Goal: Find contact information: Find contact information

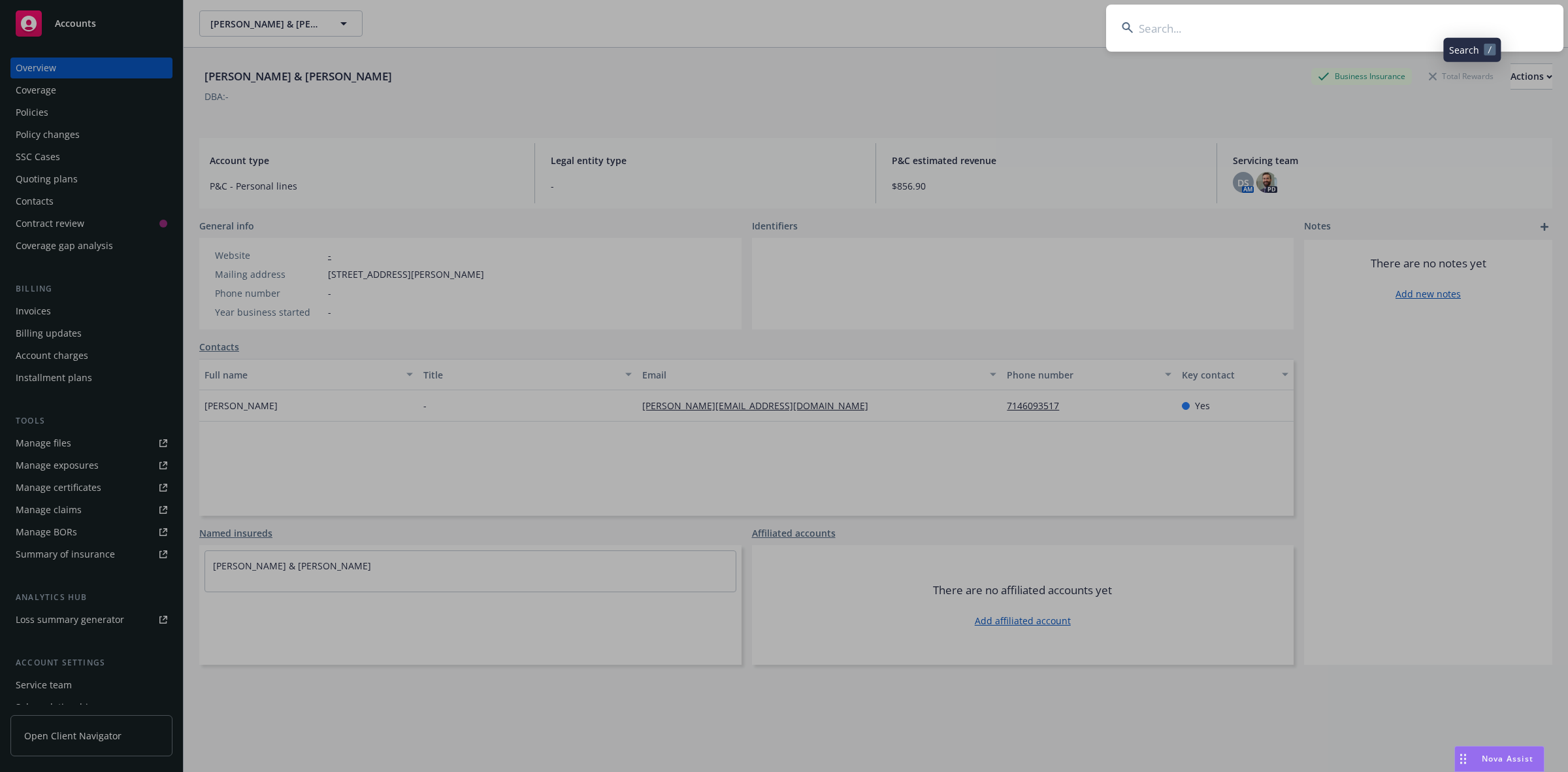
click at [1273, 17] on input at bounding box center [1335, 28] width 458 height 47
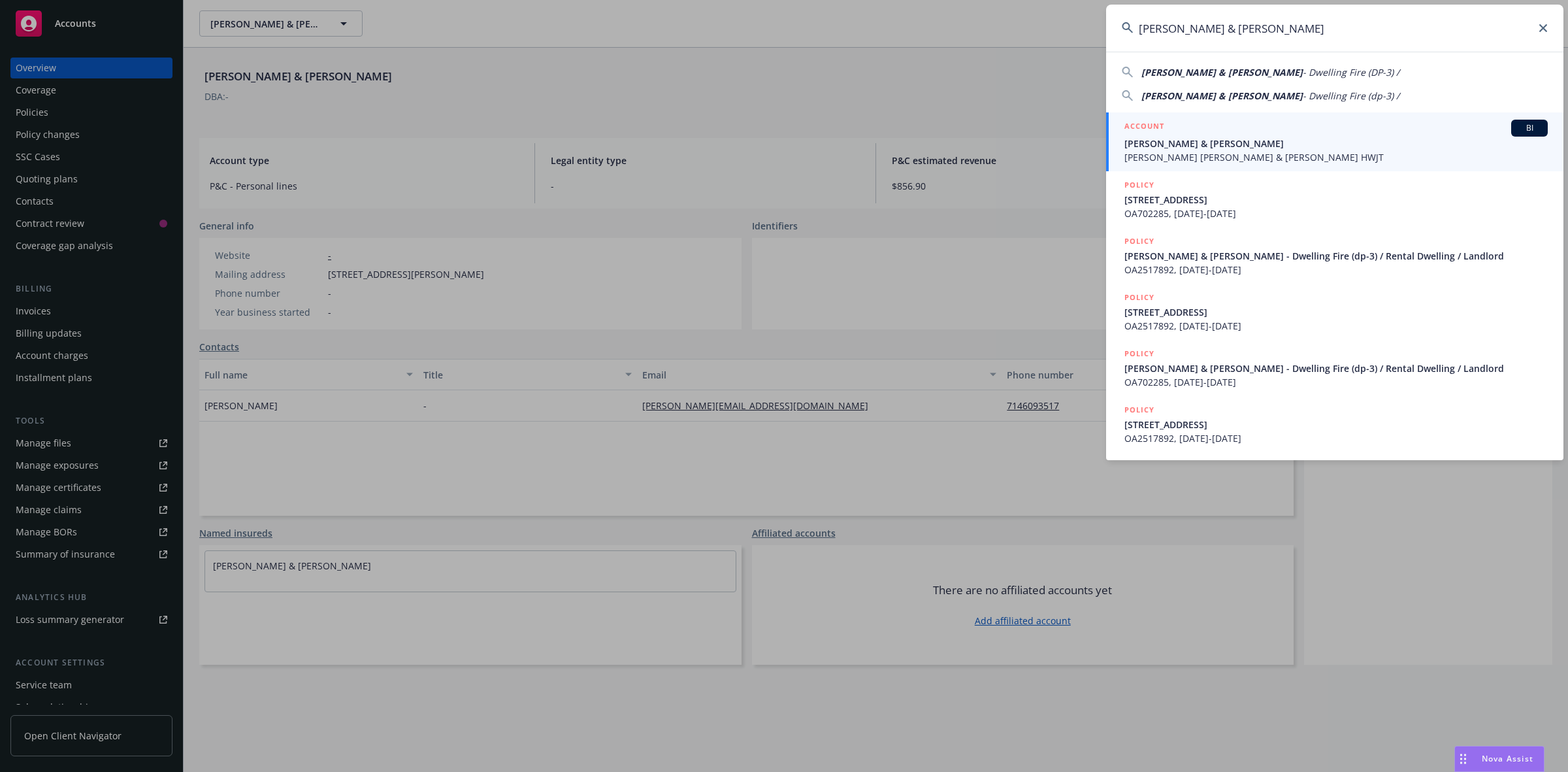
type input "[PERSON_NAME] & [PERSON_NAME]"
click at [1216, 142] on span "[PERSON_NAME] & [PERSON_NAME]" at bounding box center [1336, 143] width 424 height 14
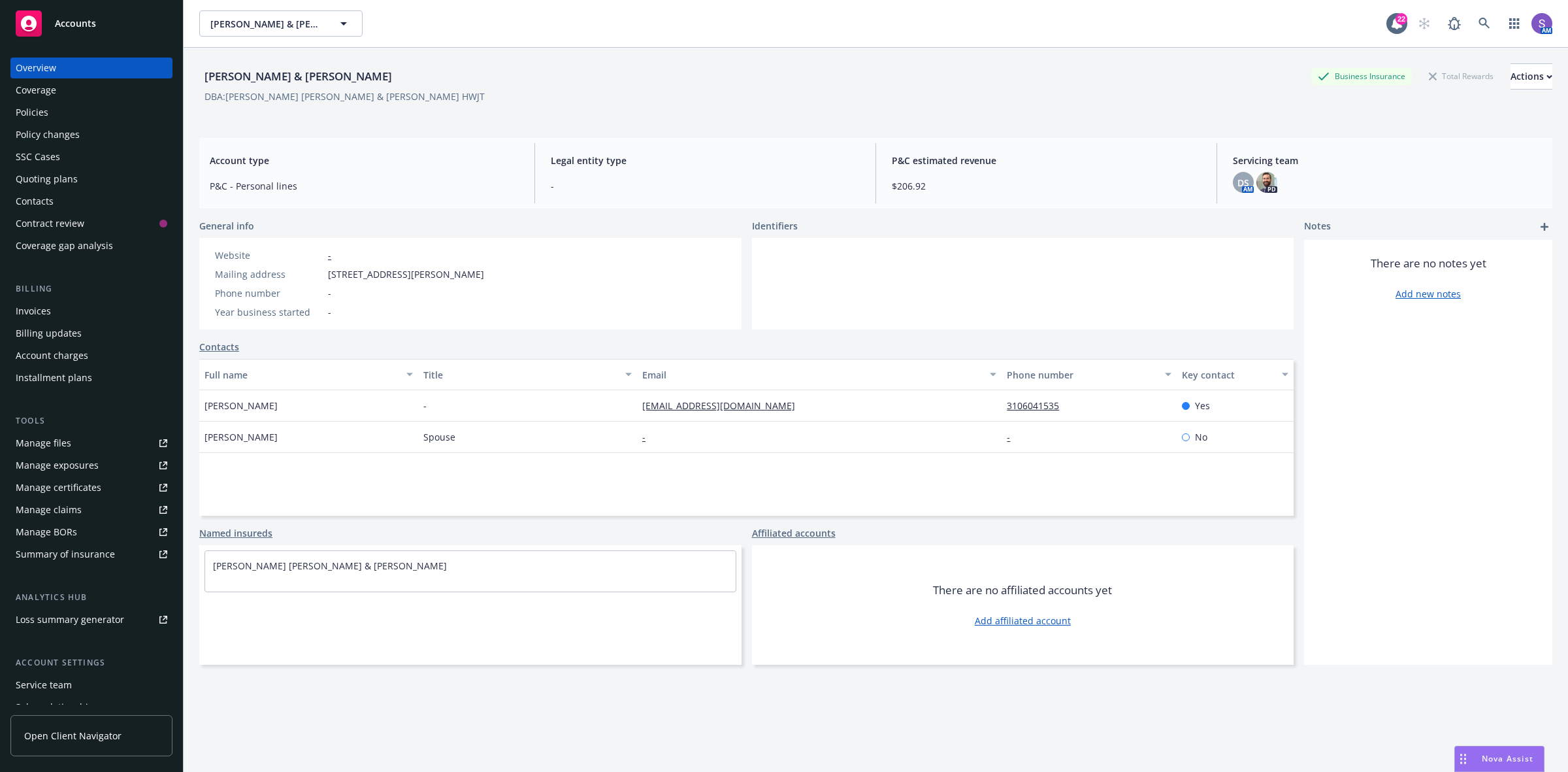
click at [46, 109] on div "Policies" at bounding box center [32, 112] width 33 height 21
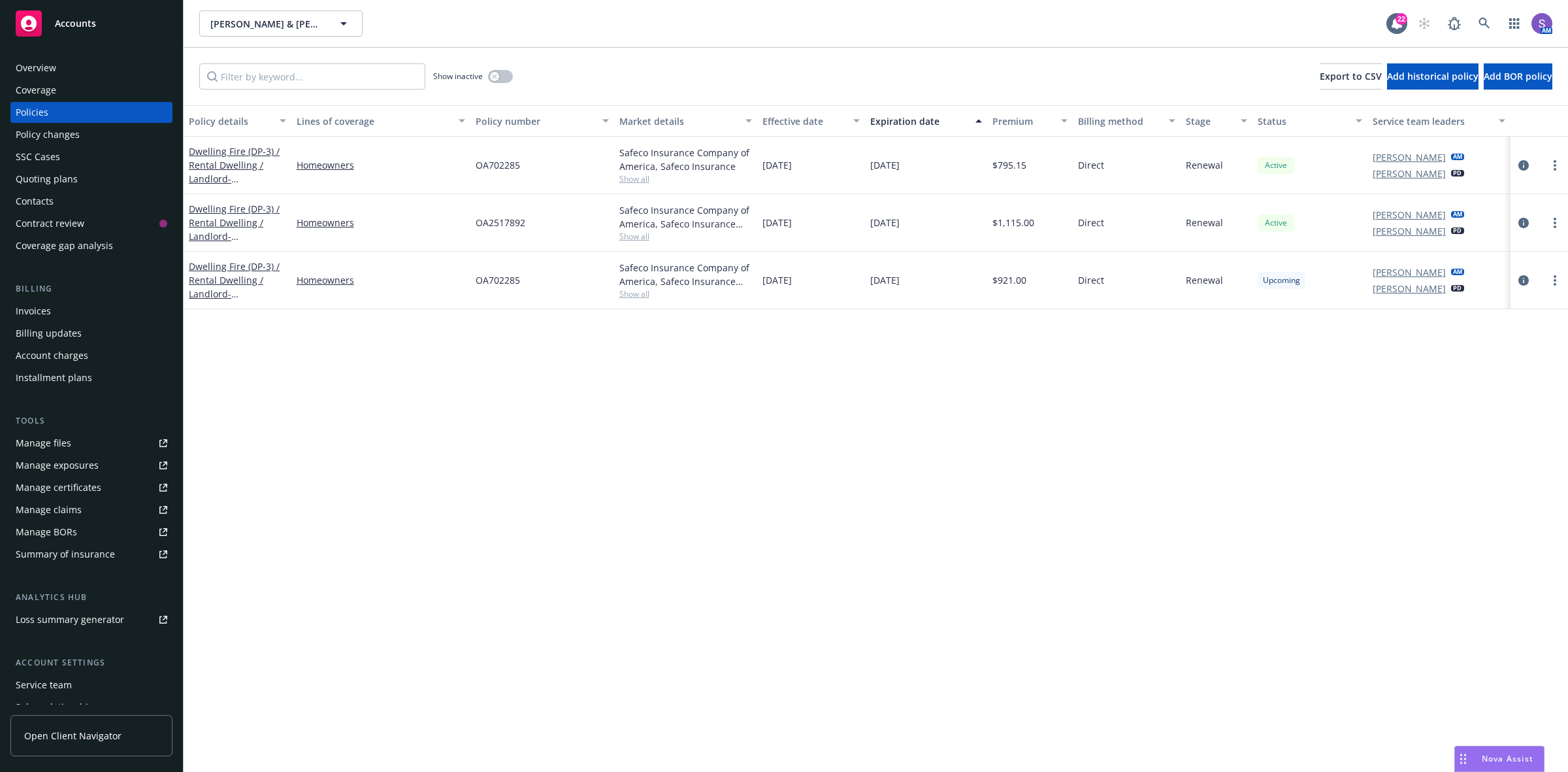
click at [43, 63] on div "Overview" at bounding box center [36, 67] width 41 height 21
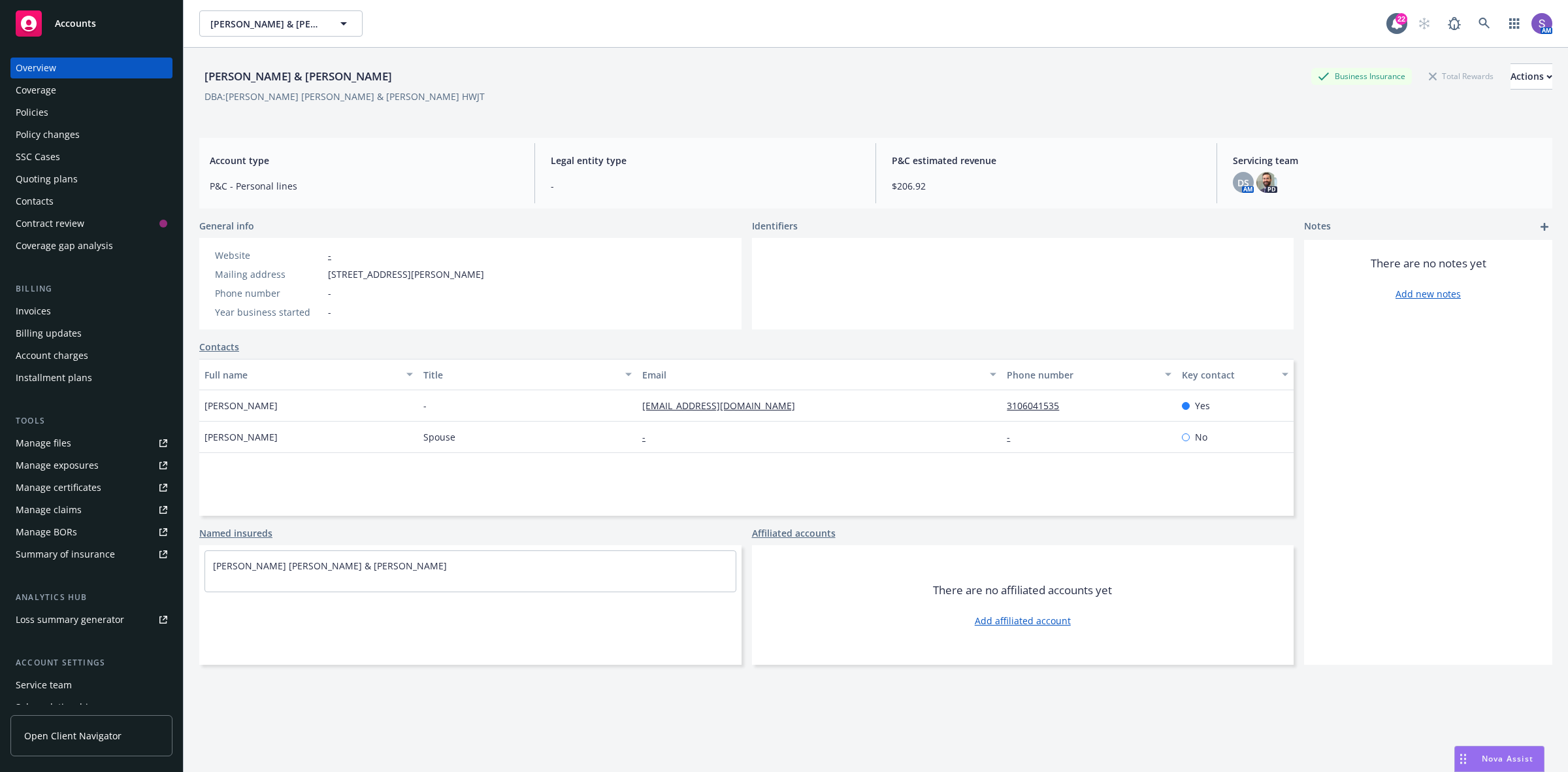
drag, startPoint x: 522, startPoint y: 272, endPoint x: 324, endPoint y: 279, distance: 198.1
click at [324, 279] on div "Website - Mailing address [STREET_ADDRESS] Phone number - Year business started…" at bounding box center [470, 283] width 542 height 91
copy div "[STREET_ADDRESS][PERSON_NAME]"
click at [41, 112] on div "Policies" at bounding box center [32, 112] width 33 height 21
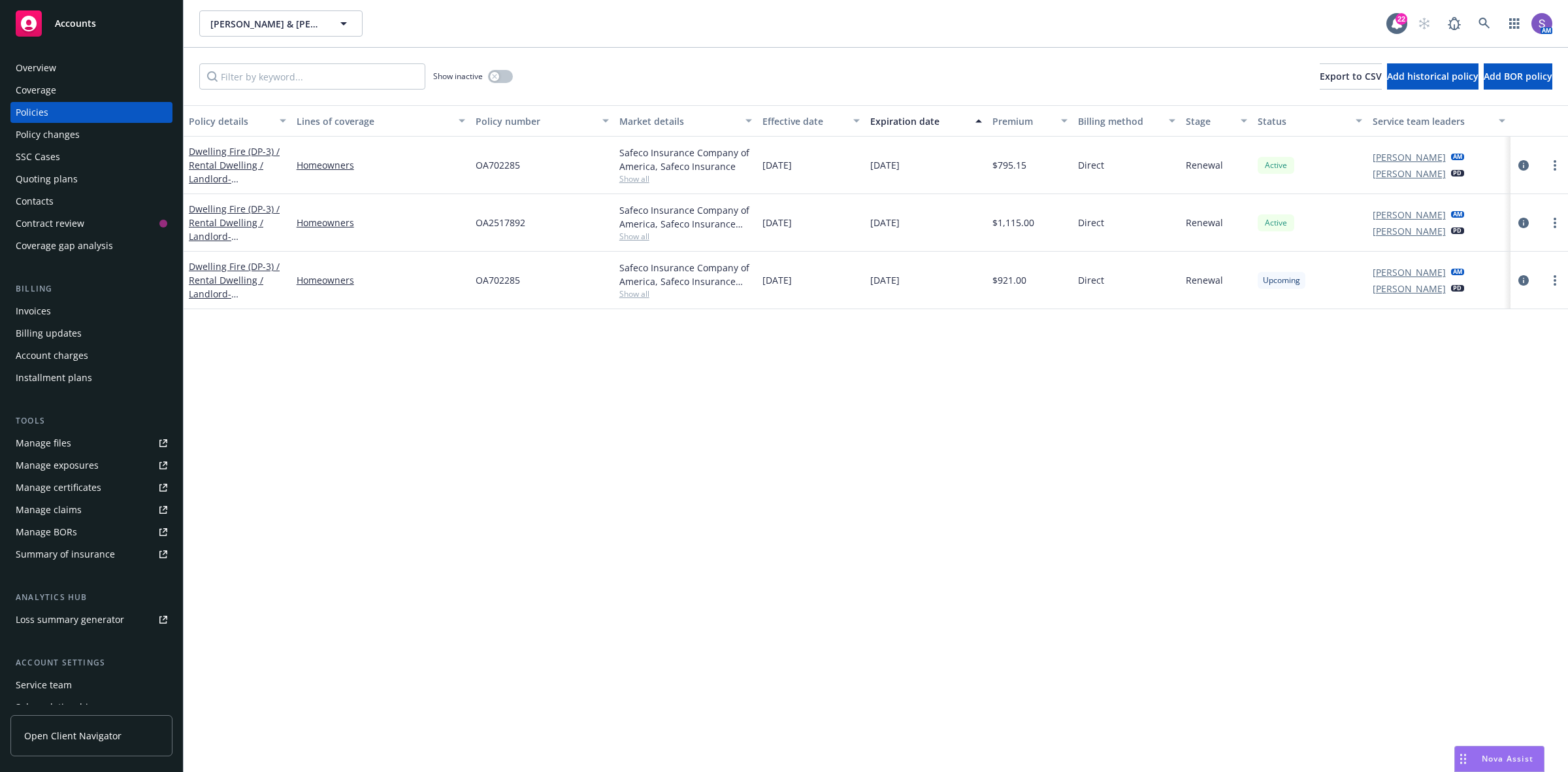
click at [27, 69] on div "Overview" at bounding box center [36, 67] width 41 height 21
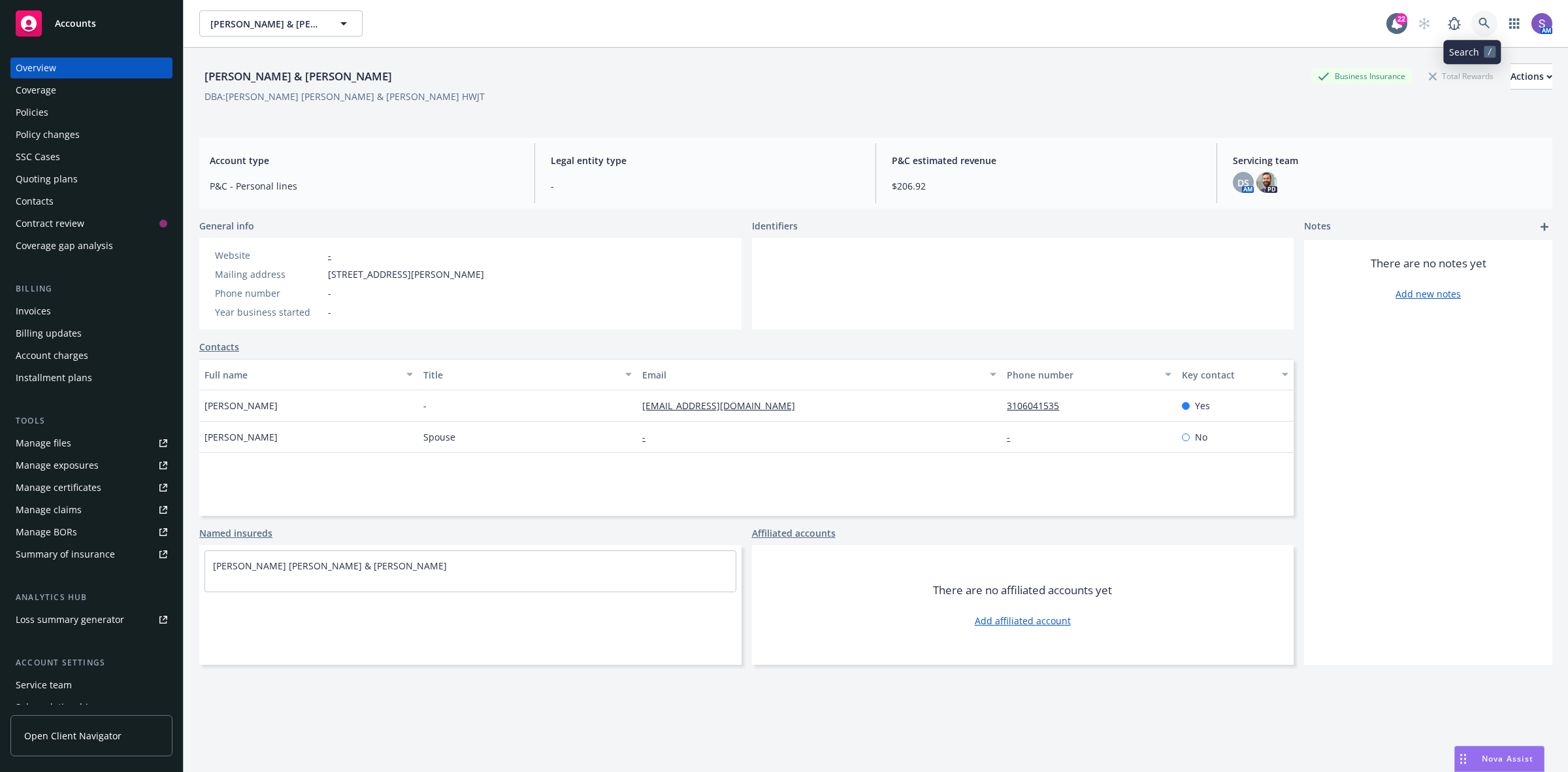
click at [1479, 28] on icon at bounding box center [1485, 23] width 12 height 12
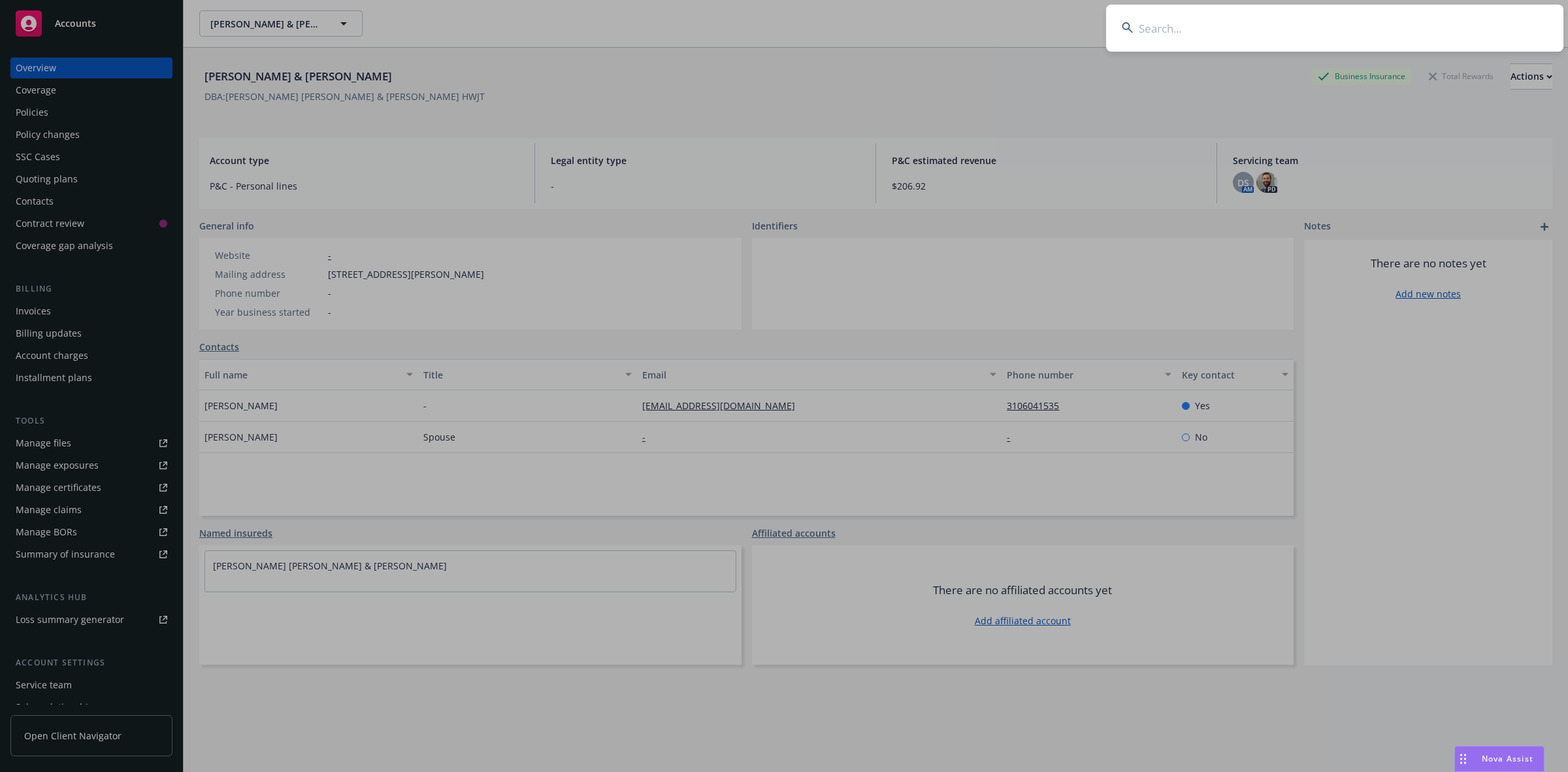
click at [1281, 28] on input at bounding box center [1335, 28] width 458 height 47
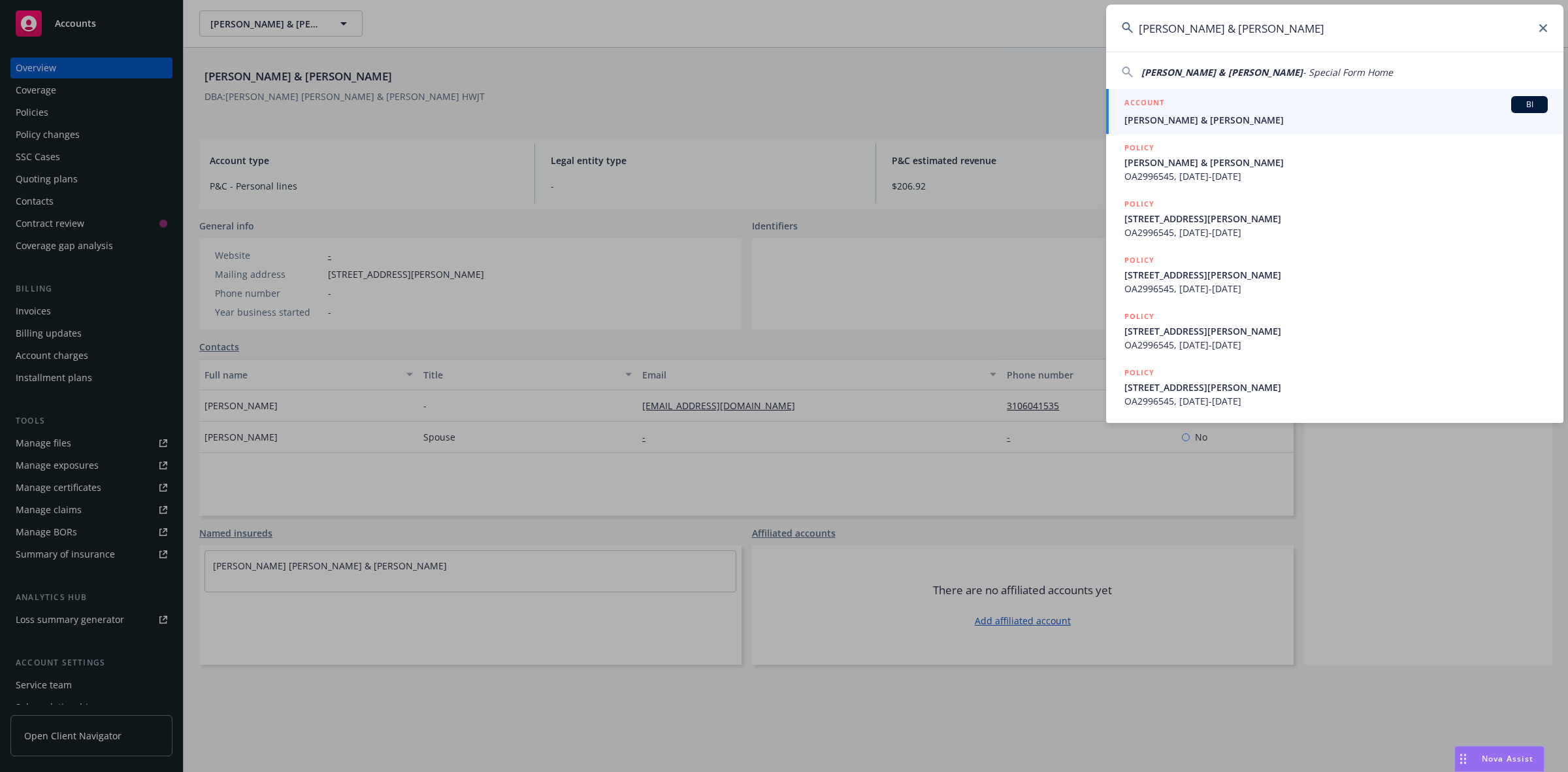
type input "[PERSON_NAME] & [PERSON_NAME]"
click at [1206, 118] on span "[PERSON_NAME] & [PERSON_NAME]" at bounding box center [1336, 119] width 424 height 14
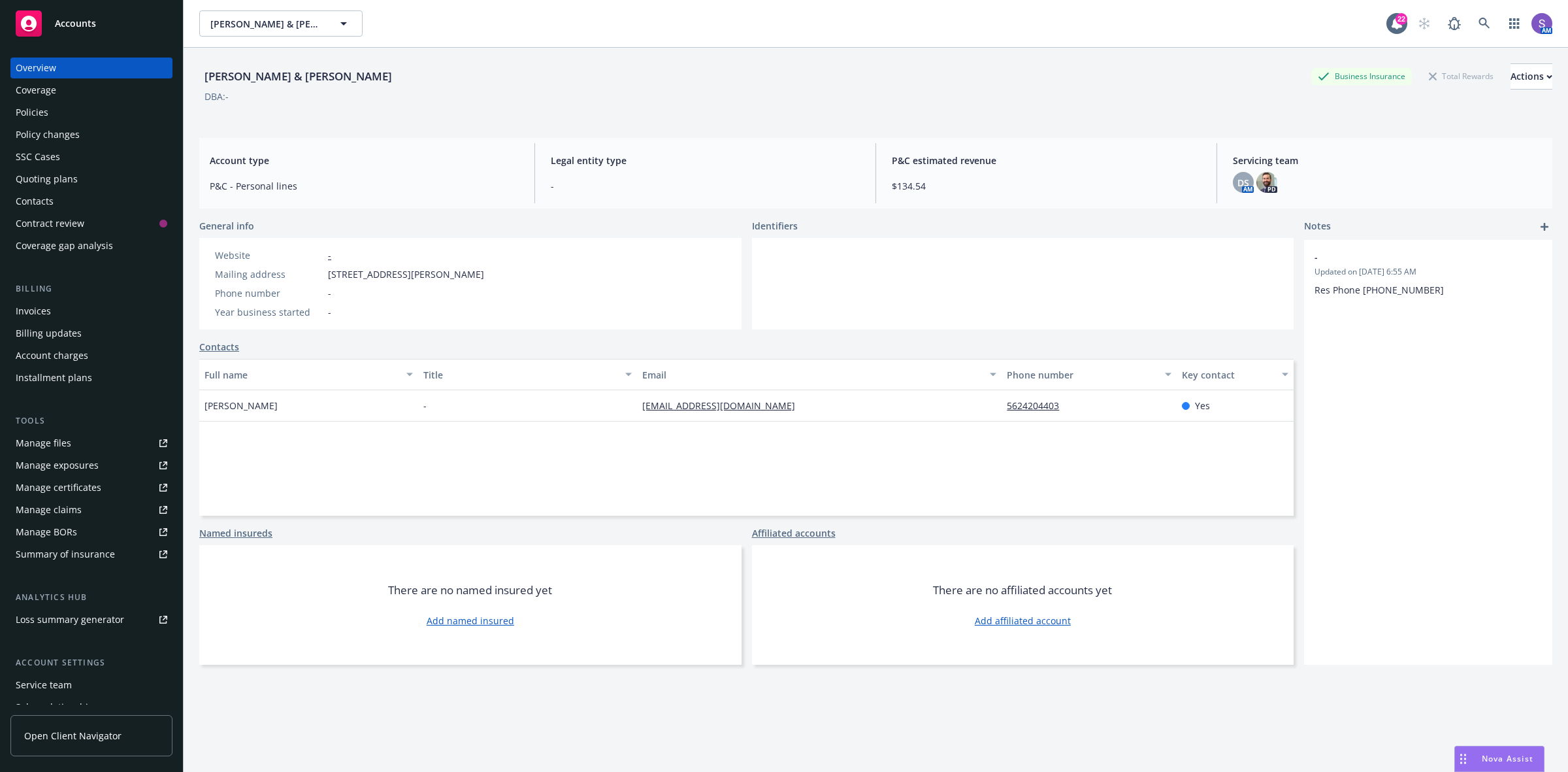
click at [31, 117] on div "Policies" at bounding box center [32, 112] width 33 height 21
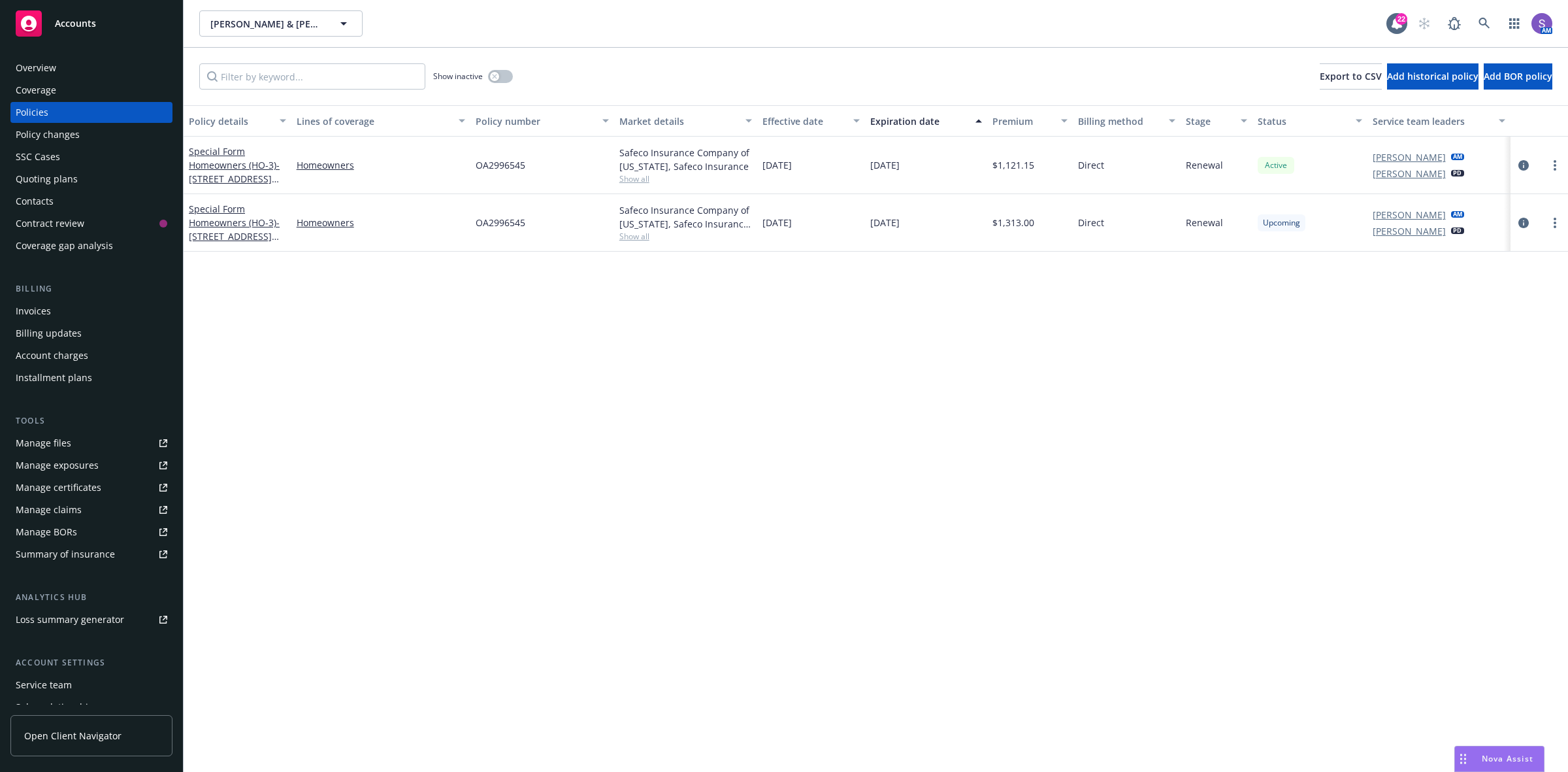
click at [17, 69] on div "Overview" at bounding box center [36, 67] width 41 height 21
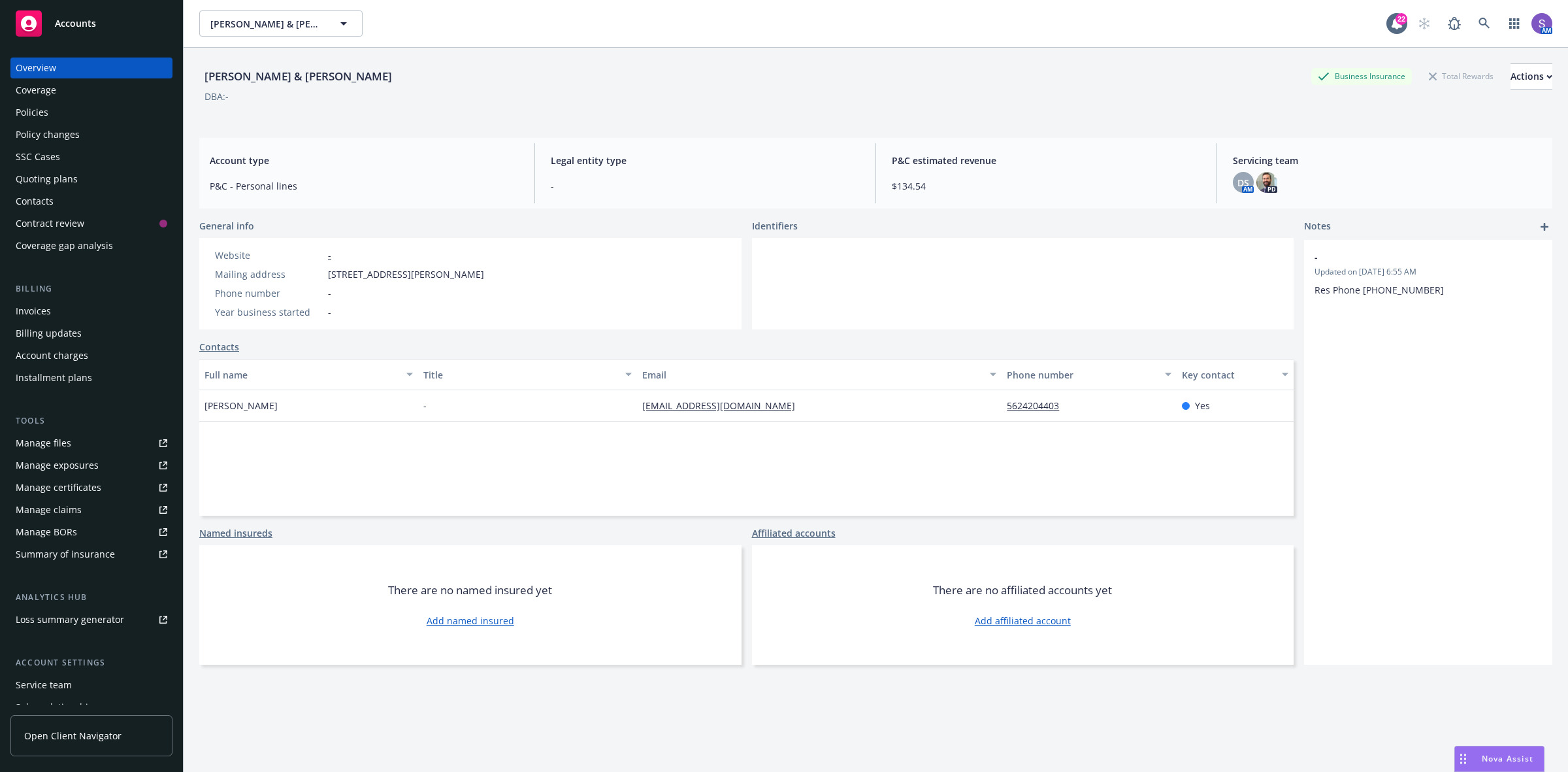
click at [863, 76] on div "[PERSON_NAME] & [PERSON_NAME] A Business Insurance Total Rewards Actions" at bounding box center [876, 76] width 1353 height 26
drag, startPoint x: 508, startPoint y: 278, endPoint x: 304, endPoint y: 273, distance: 204.1
click at [304, 273] on div "Website - Mailing address [STREET_ADDRESS][PERSON_NAME] Phone number - Year bus…" at bounding box center [350, 283] width 300 height 91
copy div "[STREET_ADDRESS][PERSON_NAME]"
click at [39, 111] on div "Policies" at bounding box center [32, 112] width 33 height 21
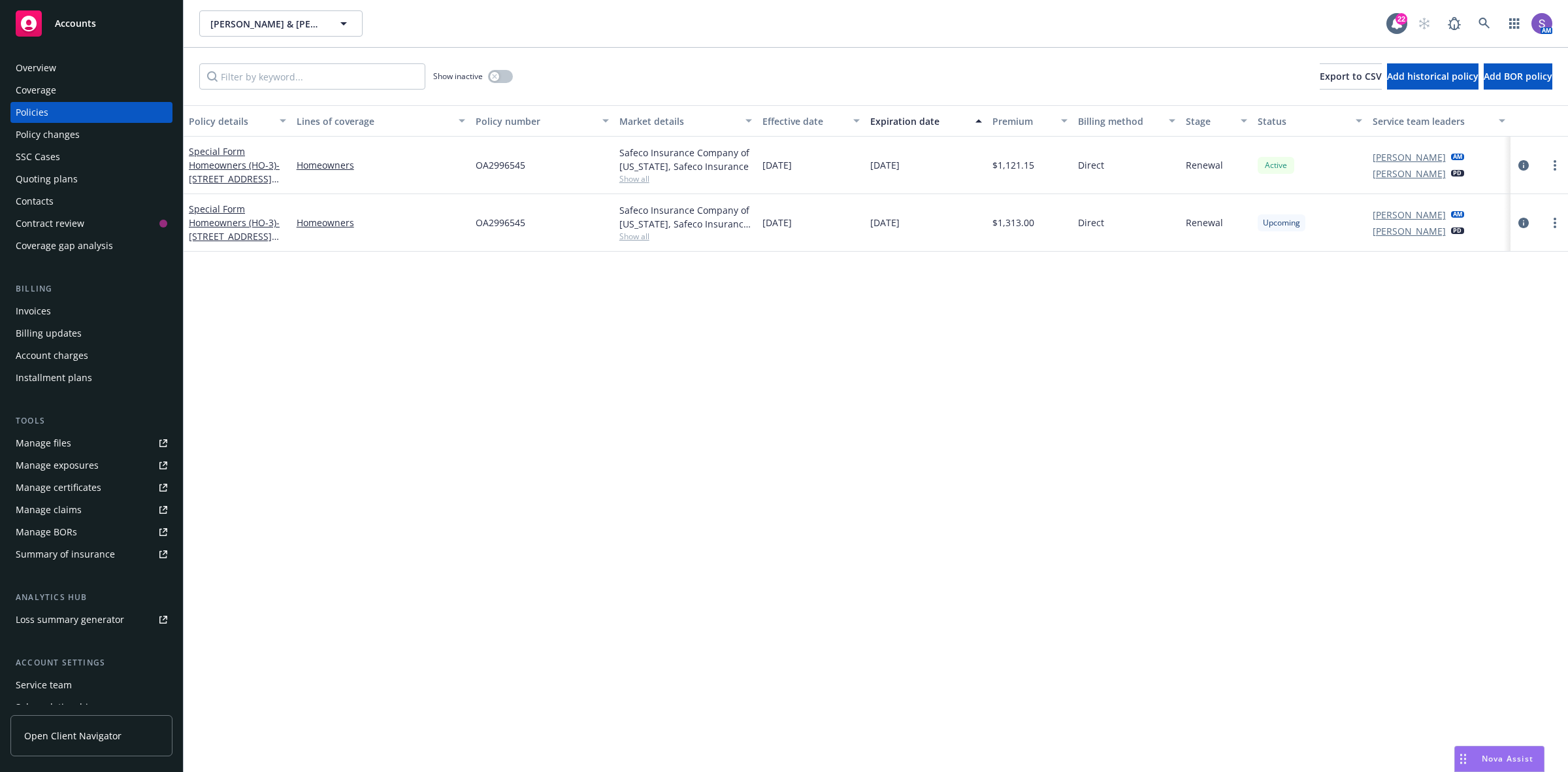
click at [40, 63] on div "Overview" at bounding box center [36, 67] width 41 height 21
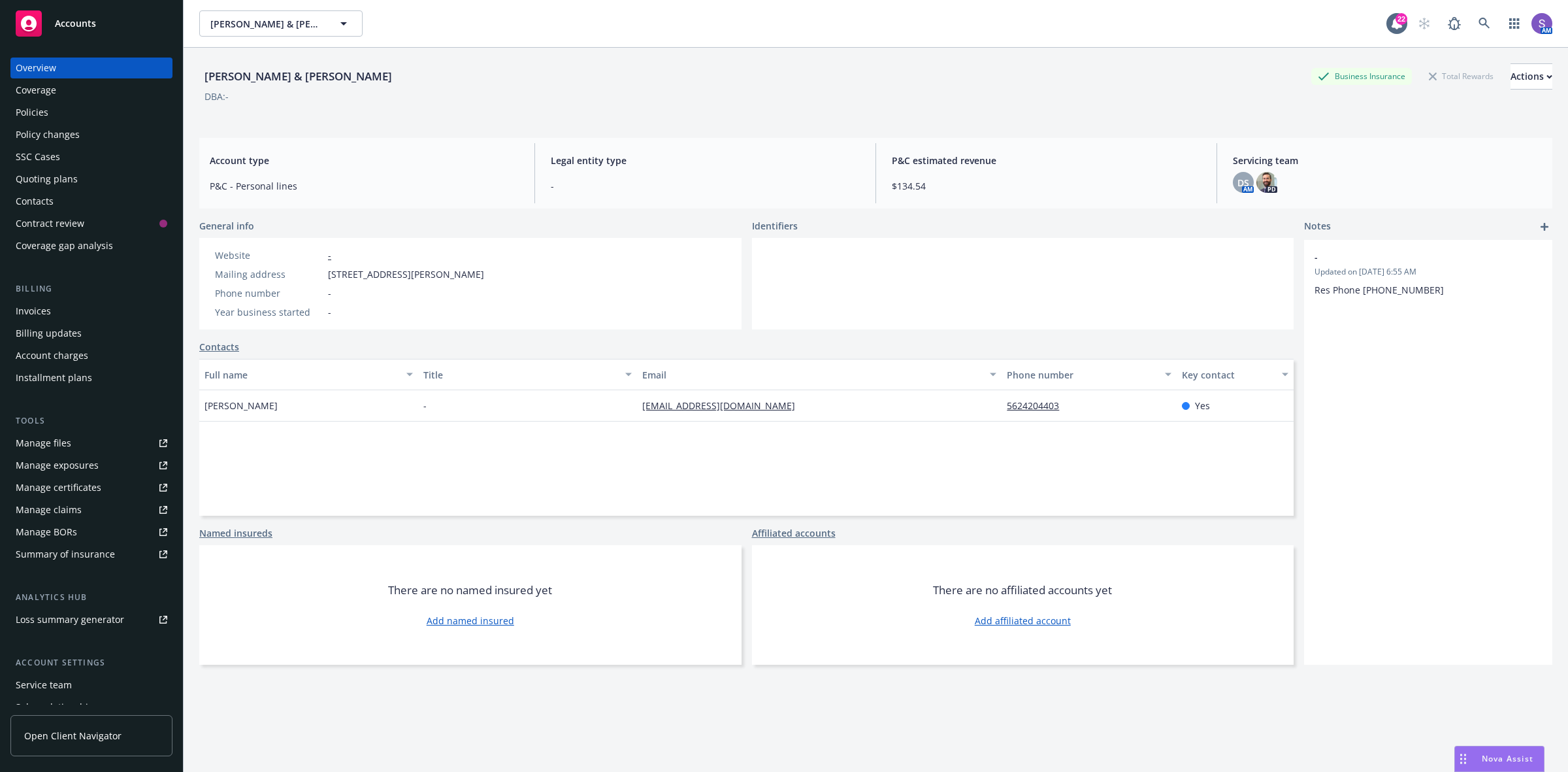
click at [43, 112] on div "Policies" at bounding box center [32, 112] width 33 height 21
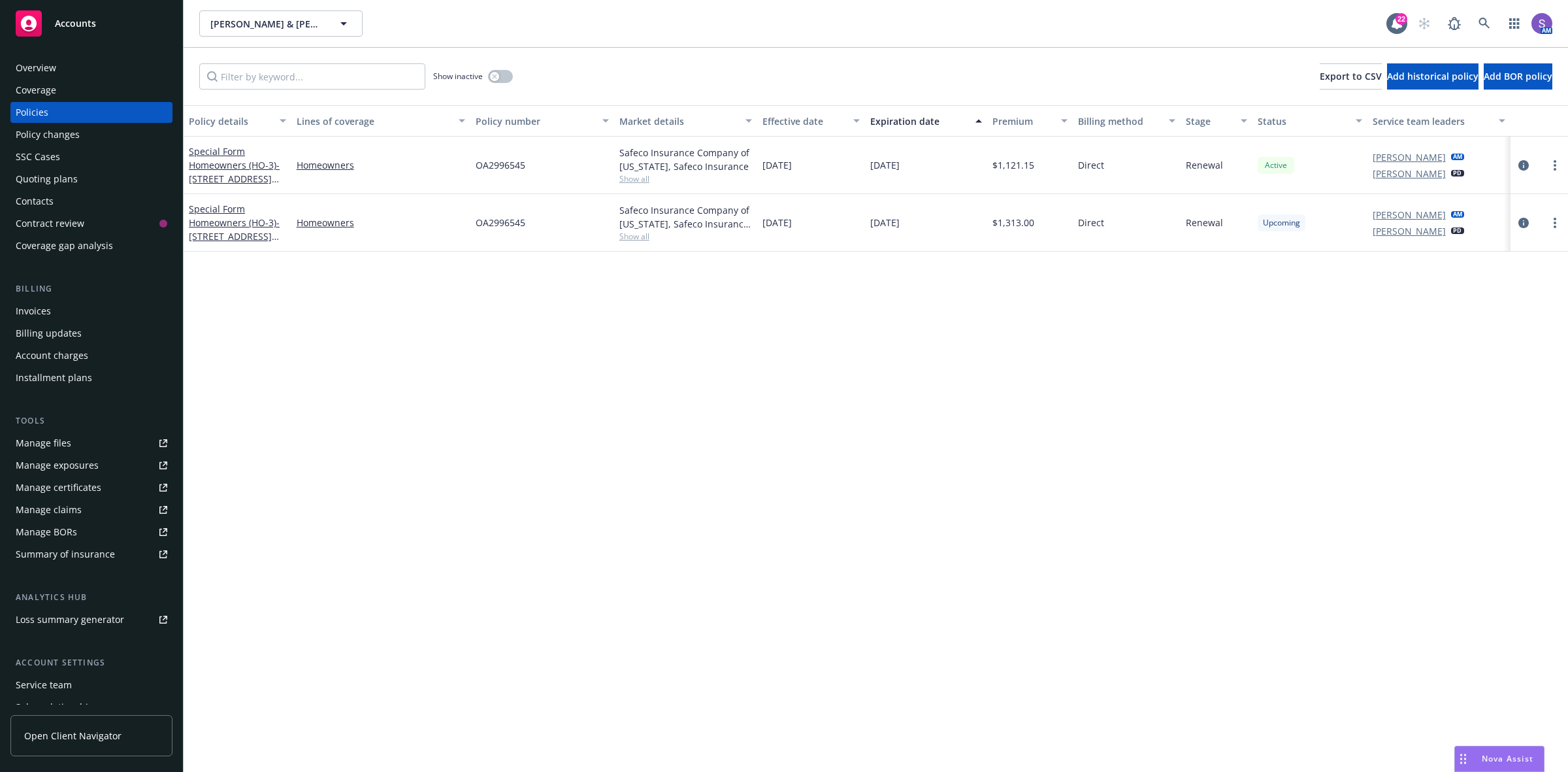
click at [23, 63] on div "Overview" at bounding box center [36, 67] width 41 height 21
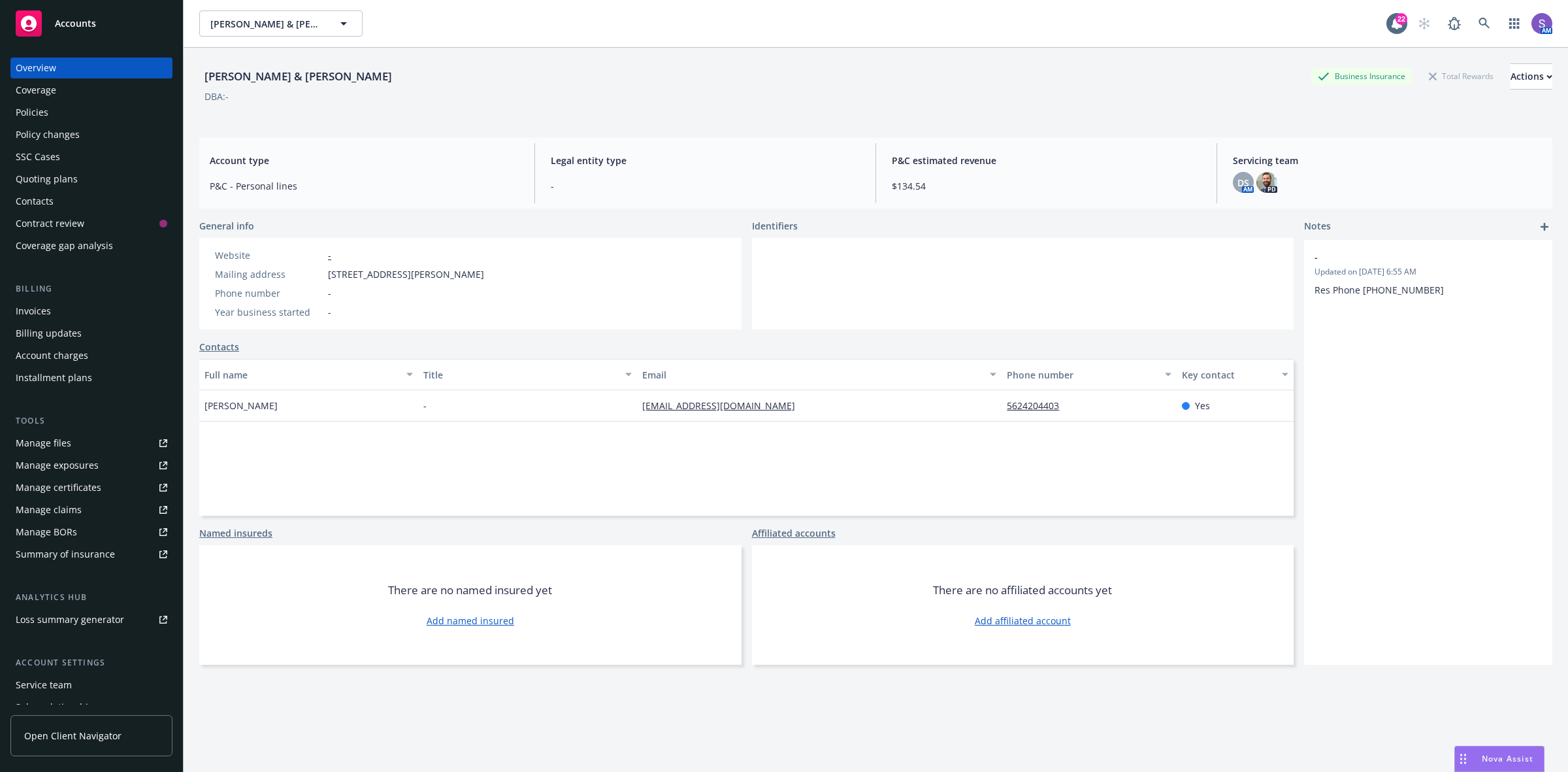
click at [44, 109] on div "Policies" at bounding box center [32, 112] width 33 height 21
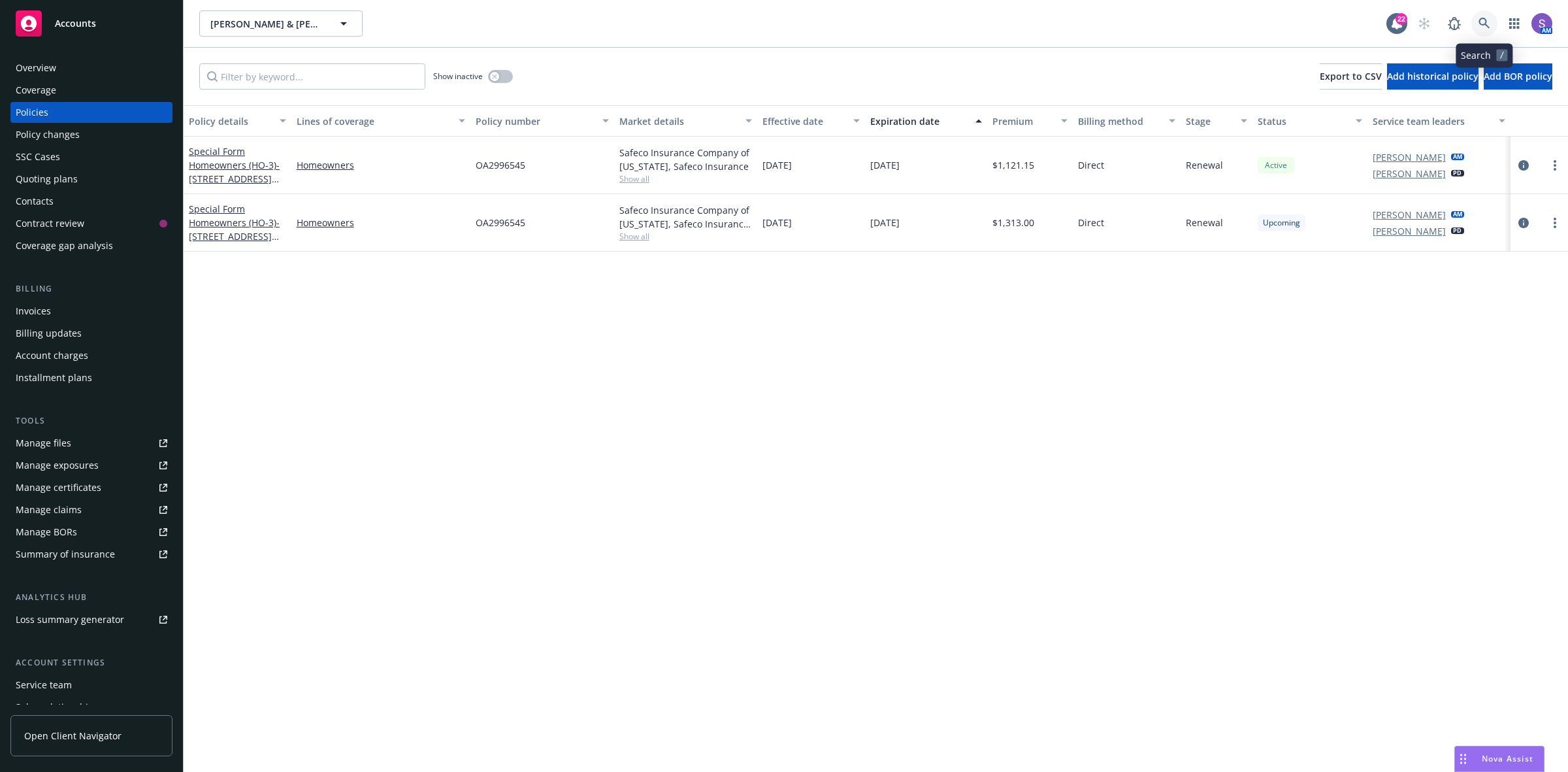
click at [1481, 26] on icon at bounding box center [1485, 23] width 12 height 12
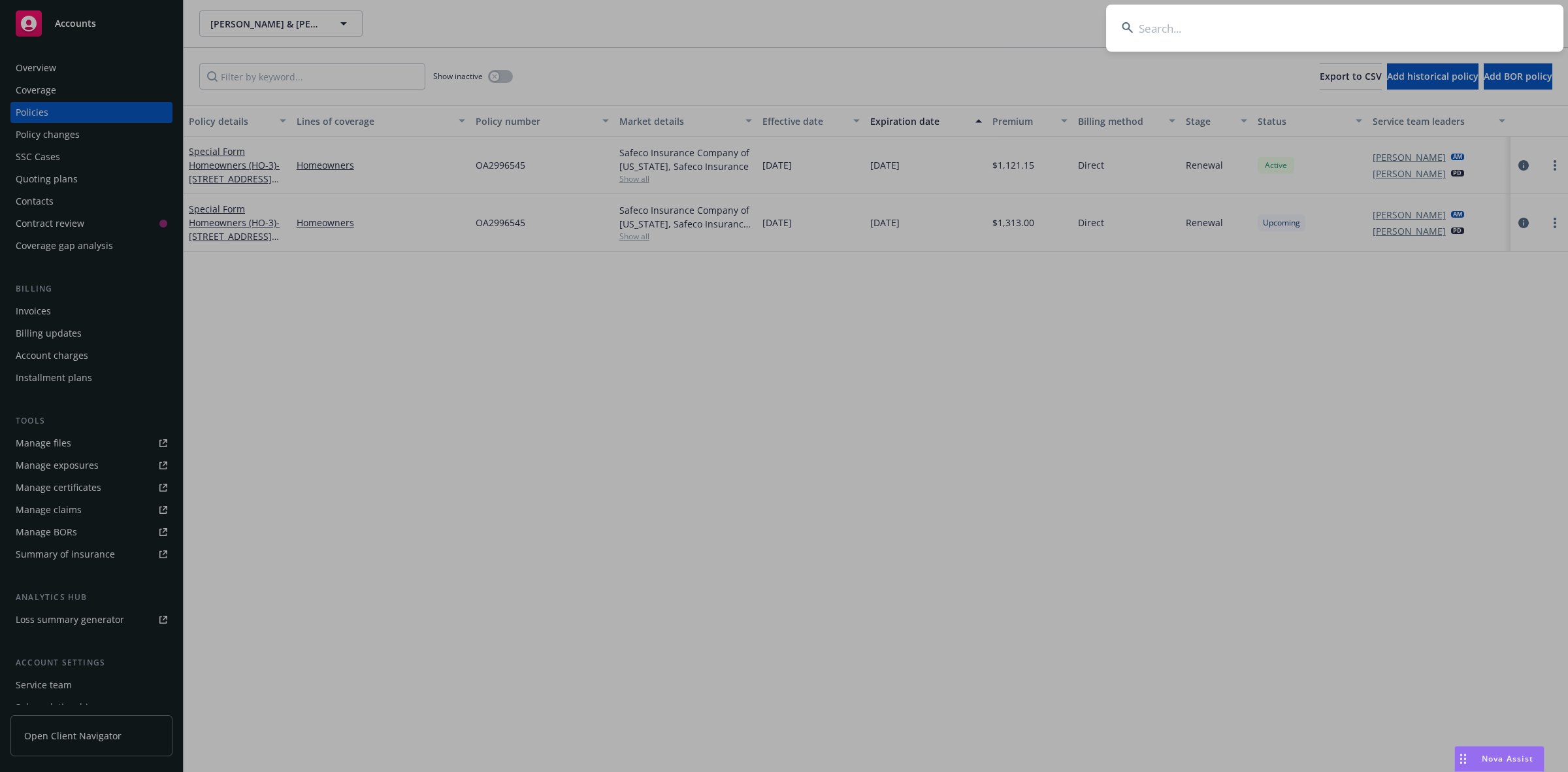
click at [1321, 17] on input at bounding box center [1335, 28] width 458 height 47
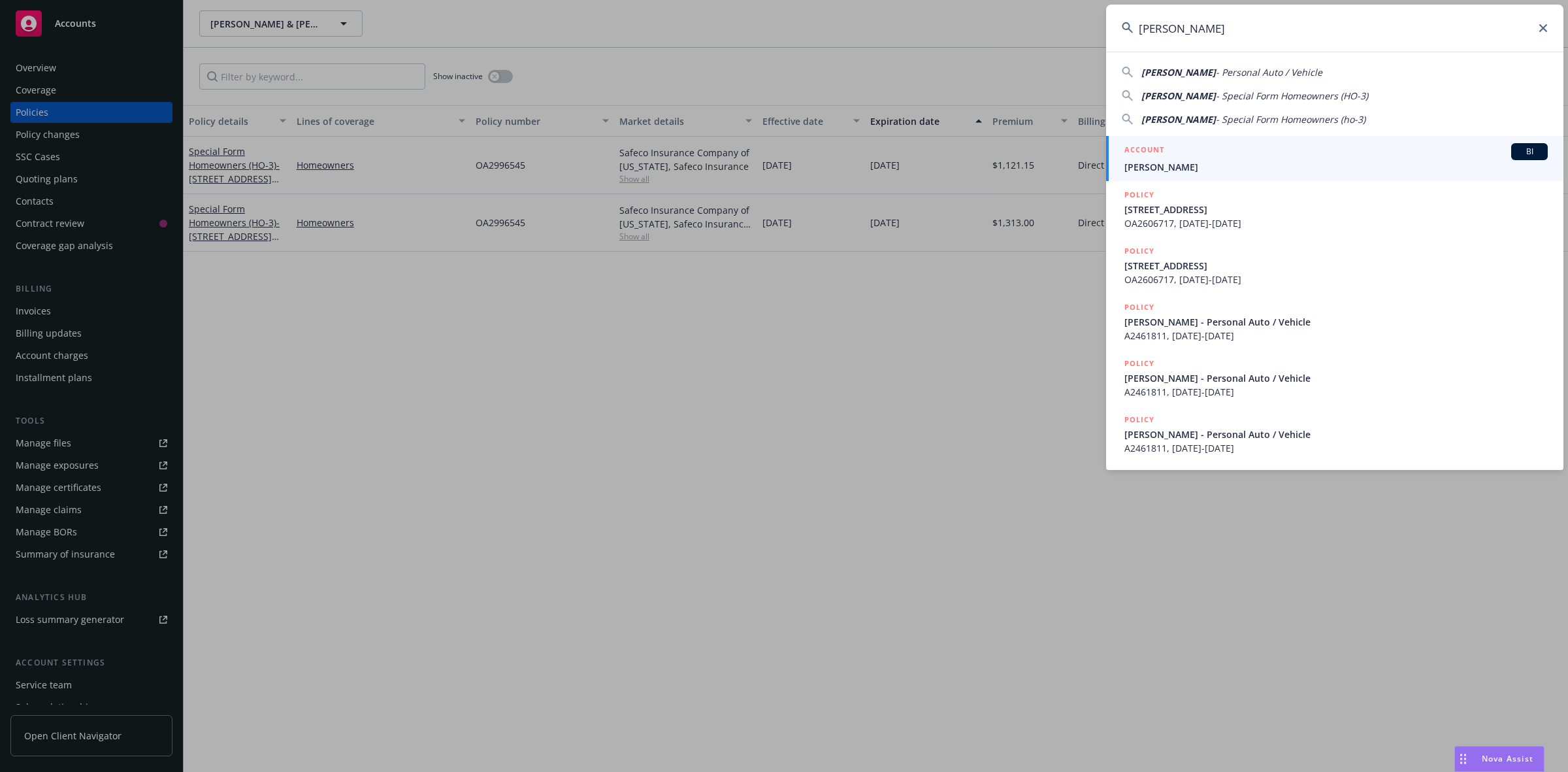
type input "[PERSON_NAME]"
click at [1168, 164] on span "[PERSON_NAME]" at bounding box center [1336, 167] width 424 height 14
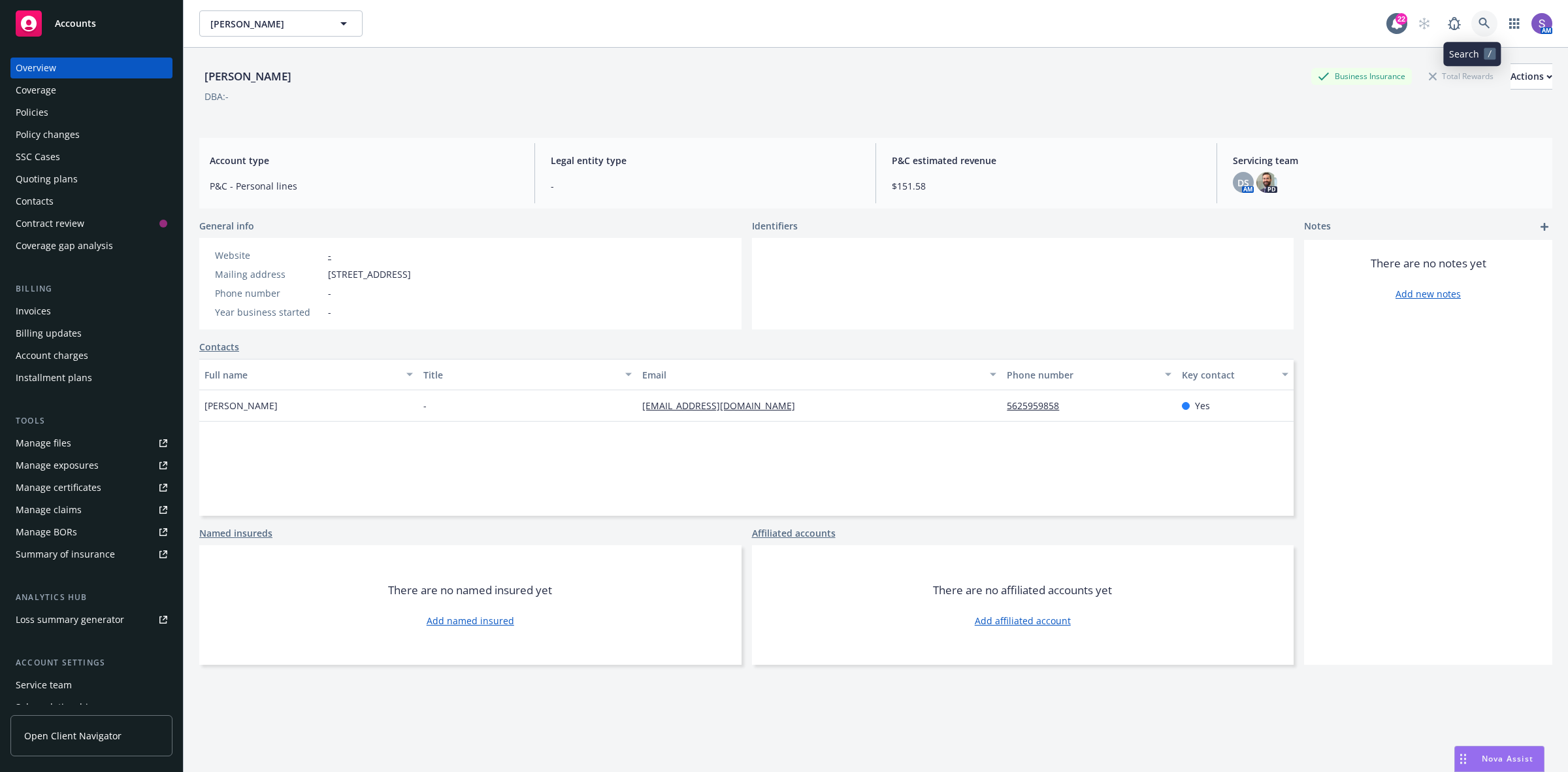
click at [1479, 25] on icon at bounding box center [1484, 23] width 11 height 11
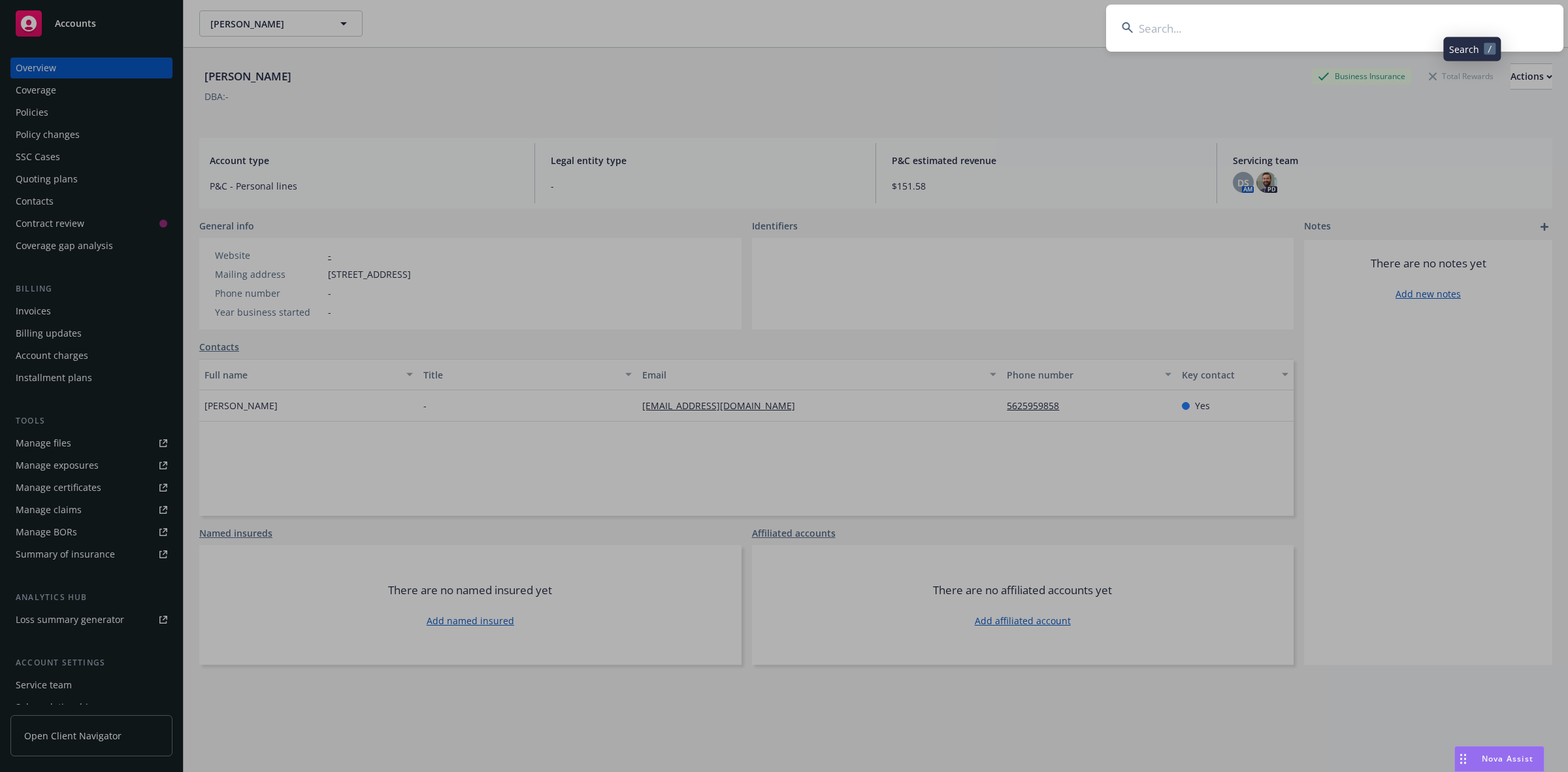
click at [1233, 27] on input at bounding box center [1335, 28] width 458 height 47
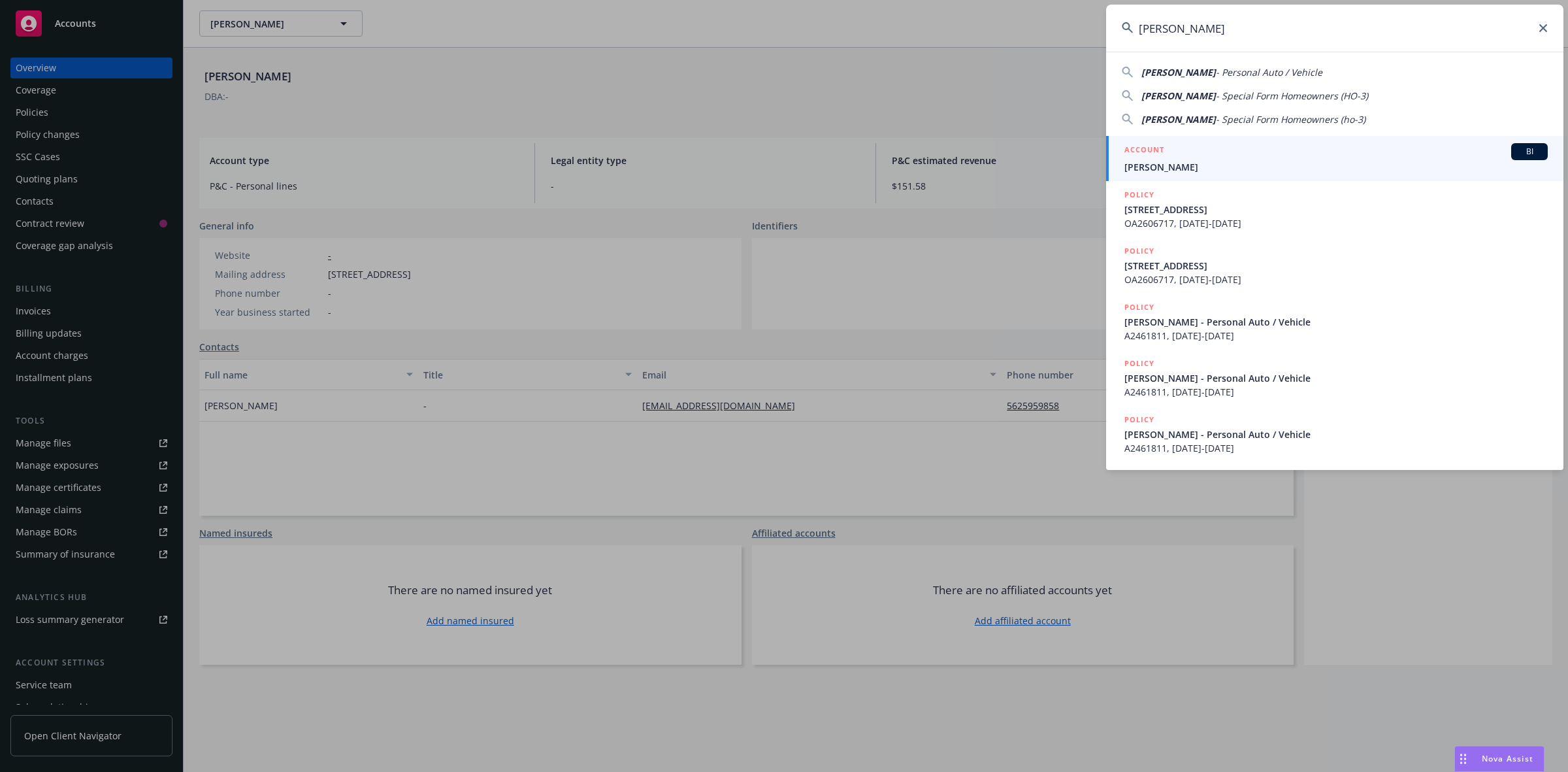
type input "[PERSON_NAME]"
click at [1188, 167] on span "[PERSON_NAME]" at bounding box center [1336, 167] width 424 height 14
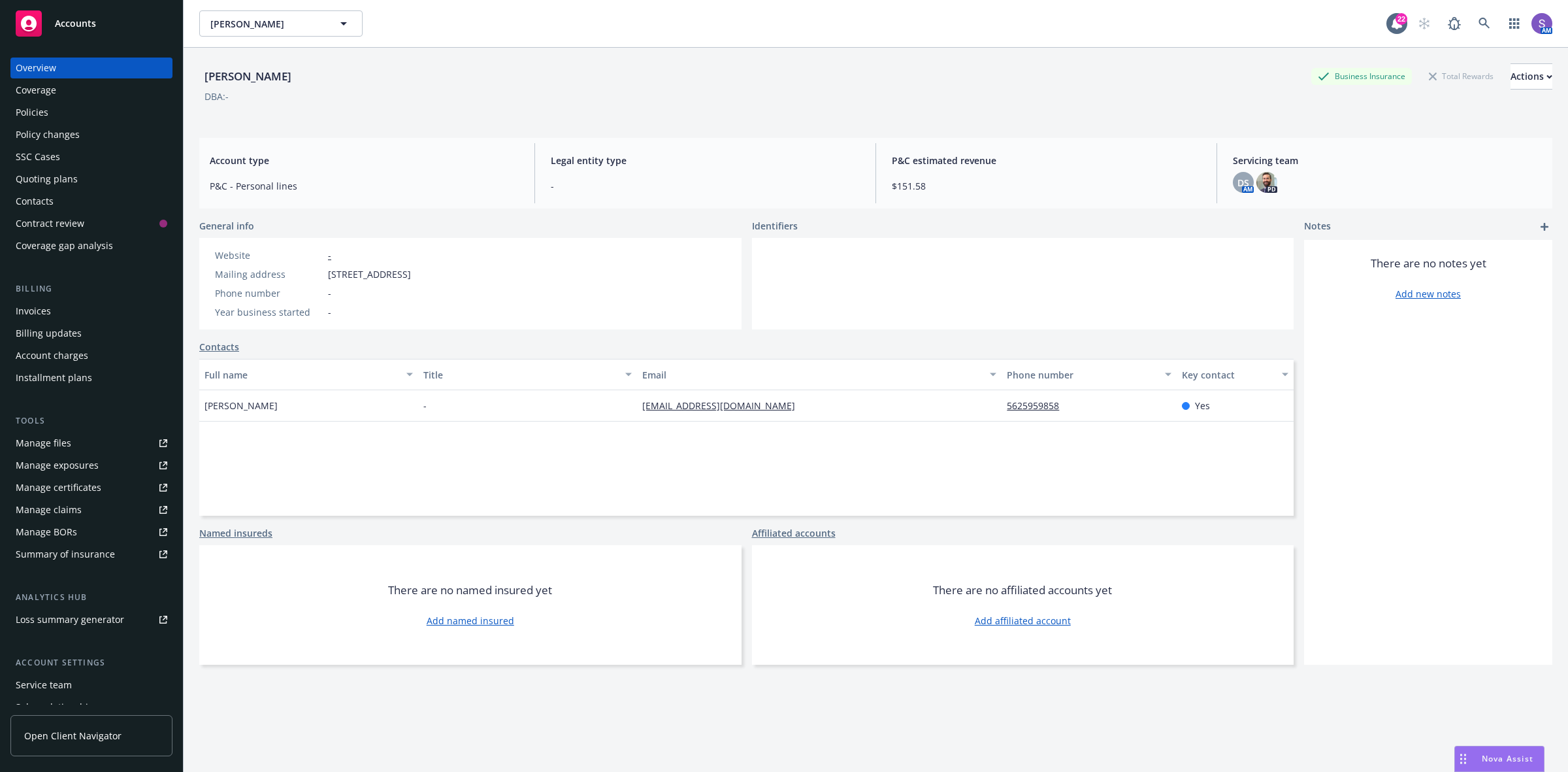
click at [40, 109] on div "Policies" at bounding box center [32, 112] width 33 height 21
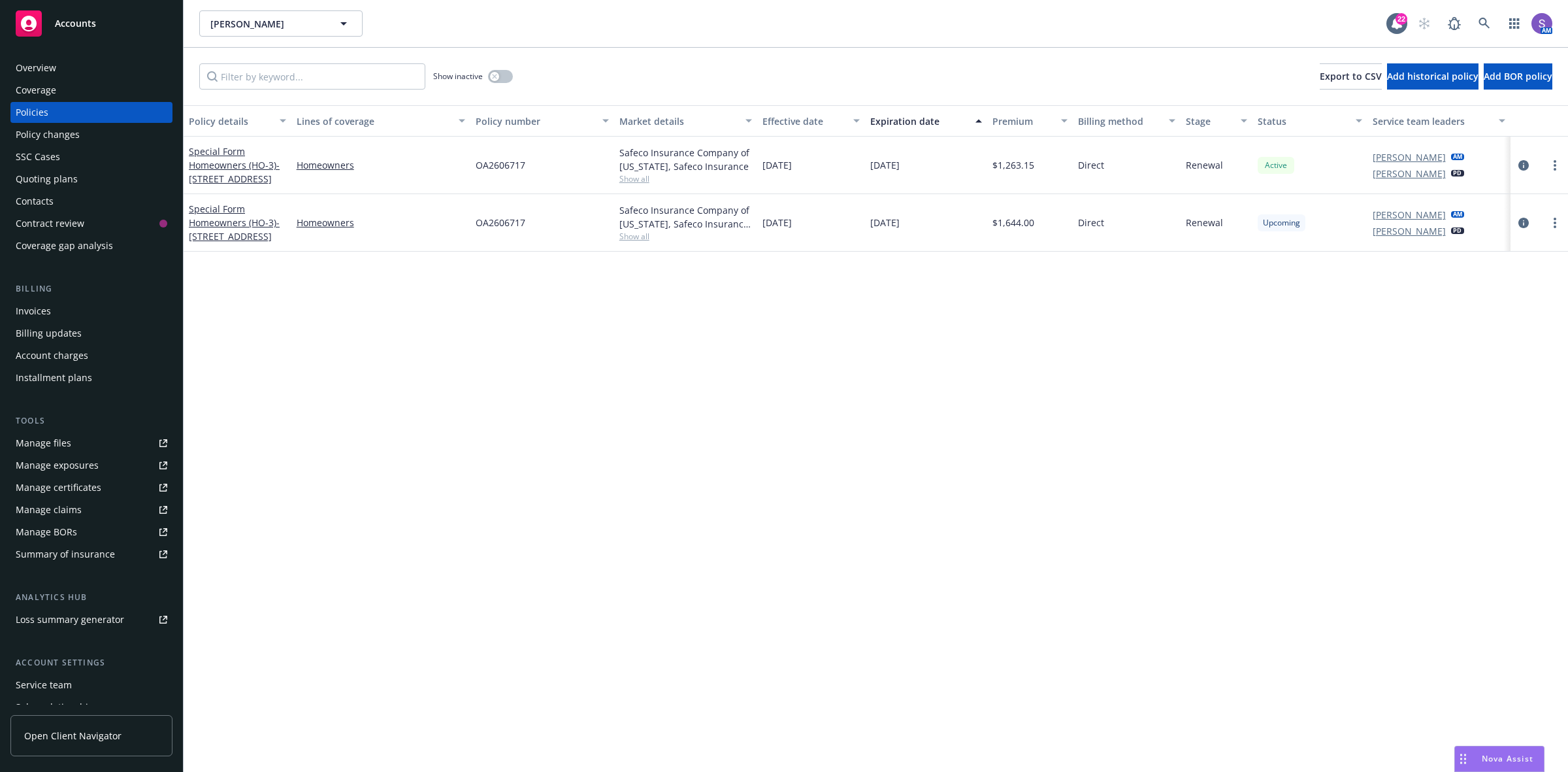
click at [34, 70] on div "Overview" at bounding box center [36, 67] width 41 height 21
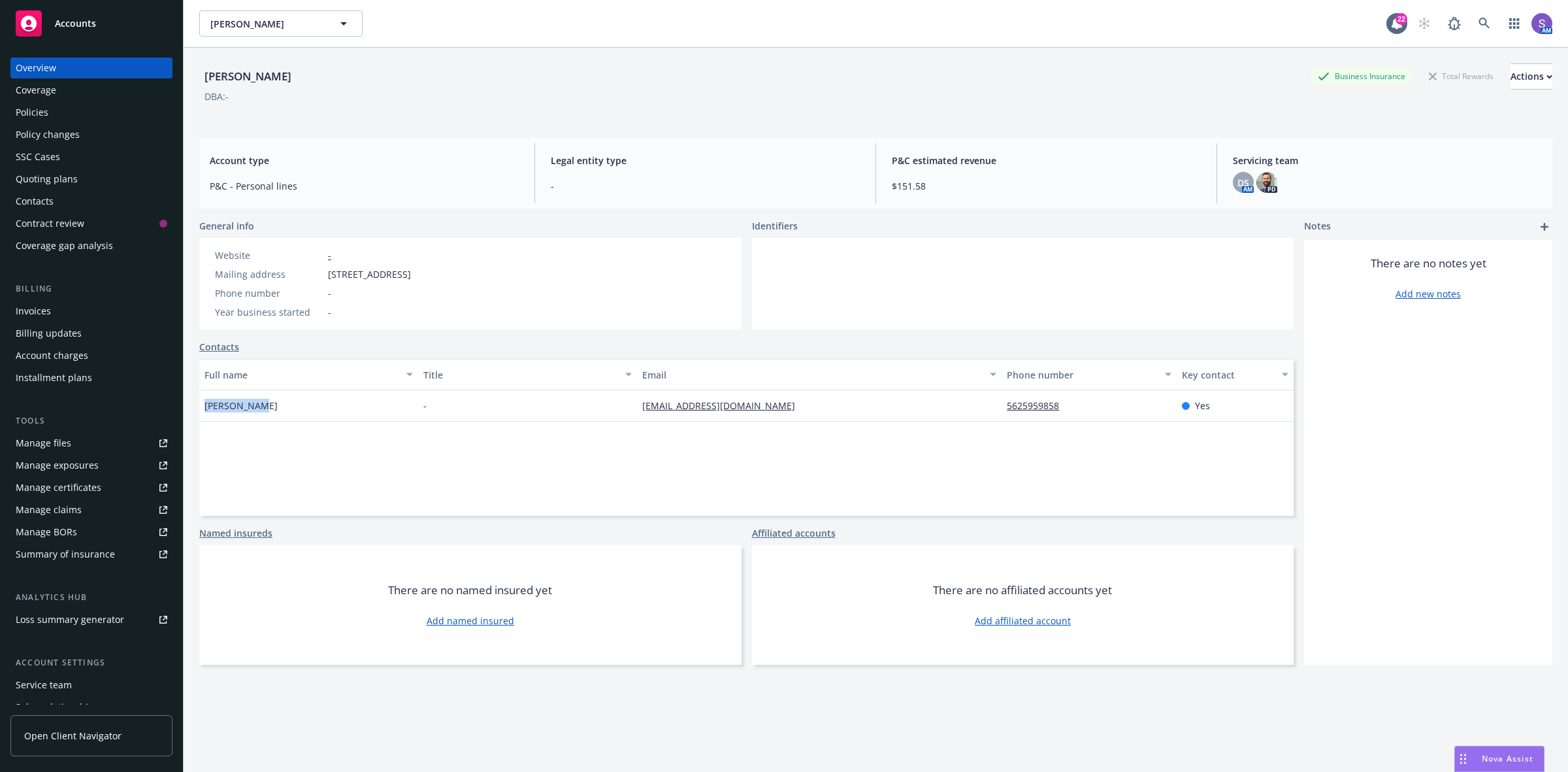
drag, startPoint x: 292, startPoint y: 412, endPoint x: 193, endPoint y: 408, distance: 99.1
click at [193, 408] on div "[PERSON_NAME] Business Insurance Total Rewards Actions DBA: - Account type P&C …" at bounding box center [875, 433] width 1385 height 772
copy span "[PERSON_NAME]"
drag, startPoint x: 526, startPoint y: 278, endPoint x: 324, endPoint y: 272, distance: 202.1
click at [324, 272] on div "Website - Mailing address [STREET_ADDRESS] Phone number - Year business started…" at bounding box center [470, 283] width 542 height 91
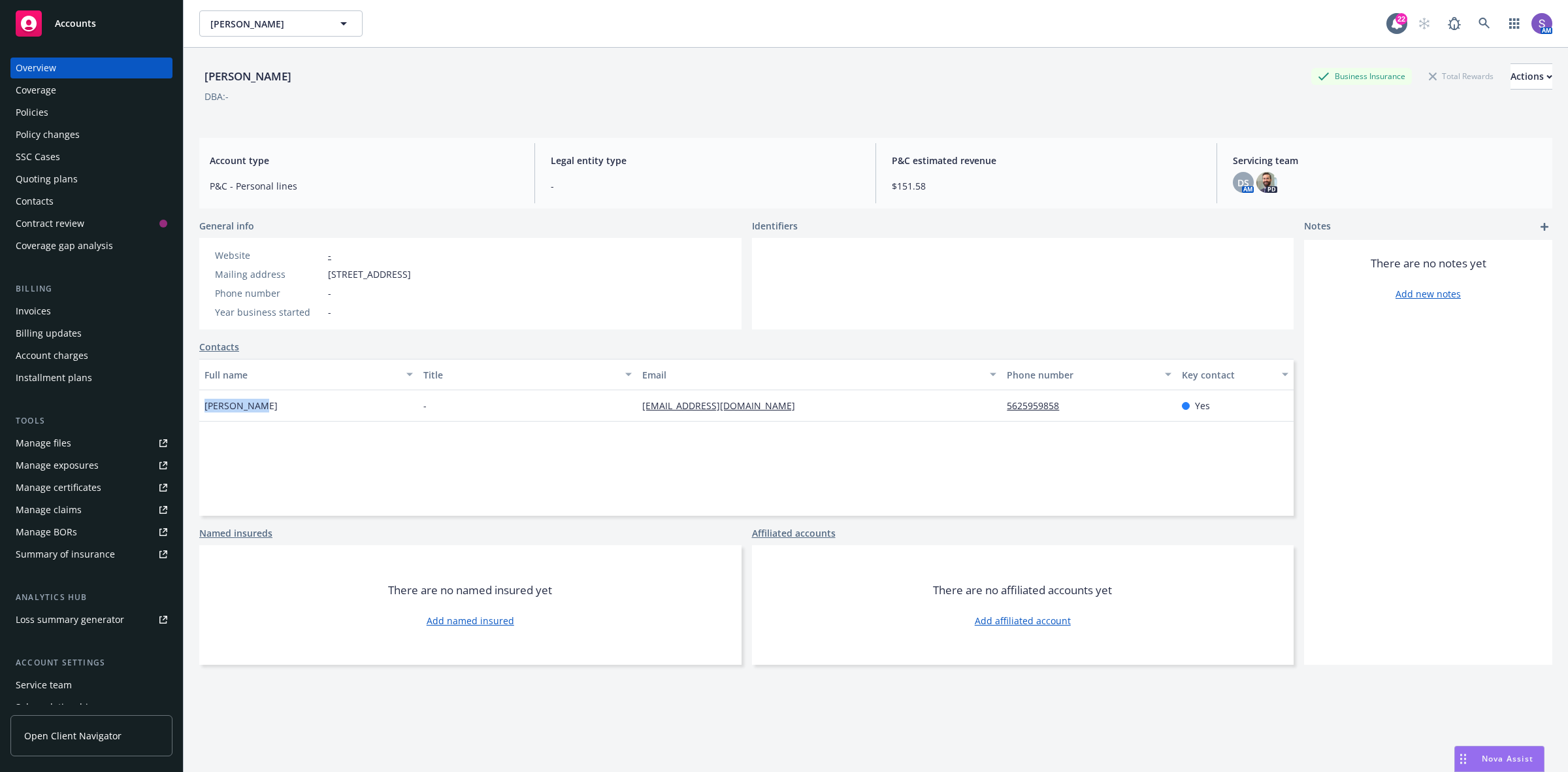
copy div "[STREET_ADDRESS]"
click at [47, 117] on div "Policies" at bounding box center [32, 112] width 33 height 21
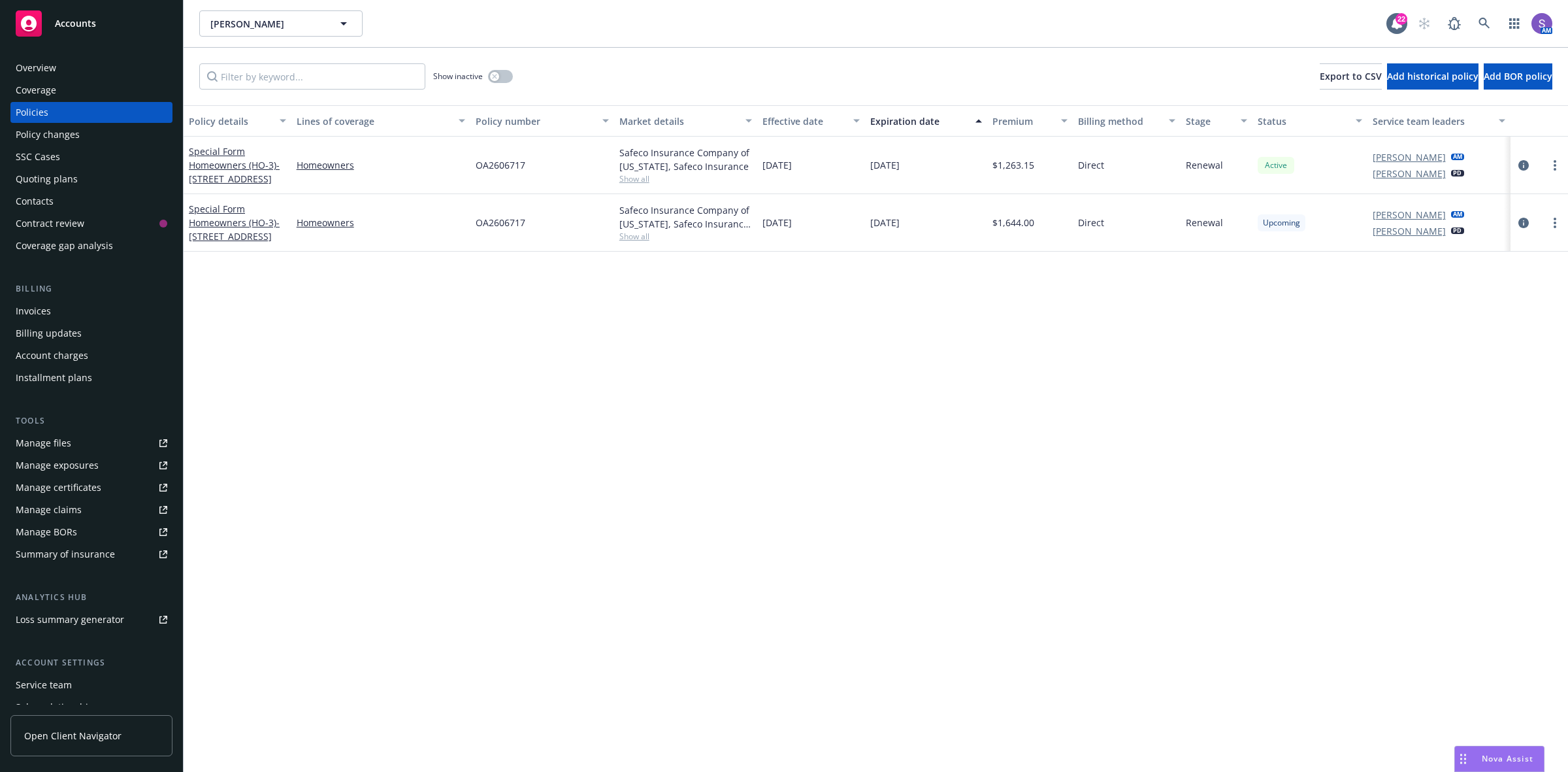
click at [50, 67] on div "Overview" at bounding box center [36, 67] width 41 height 21
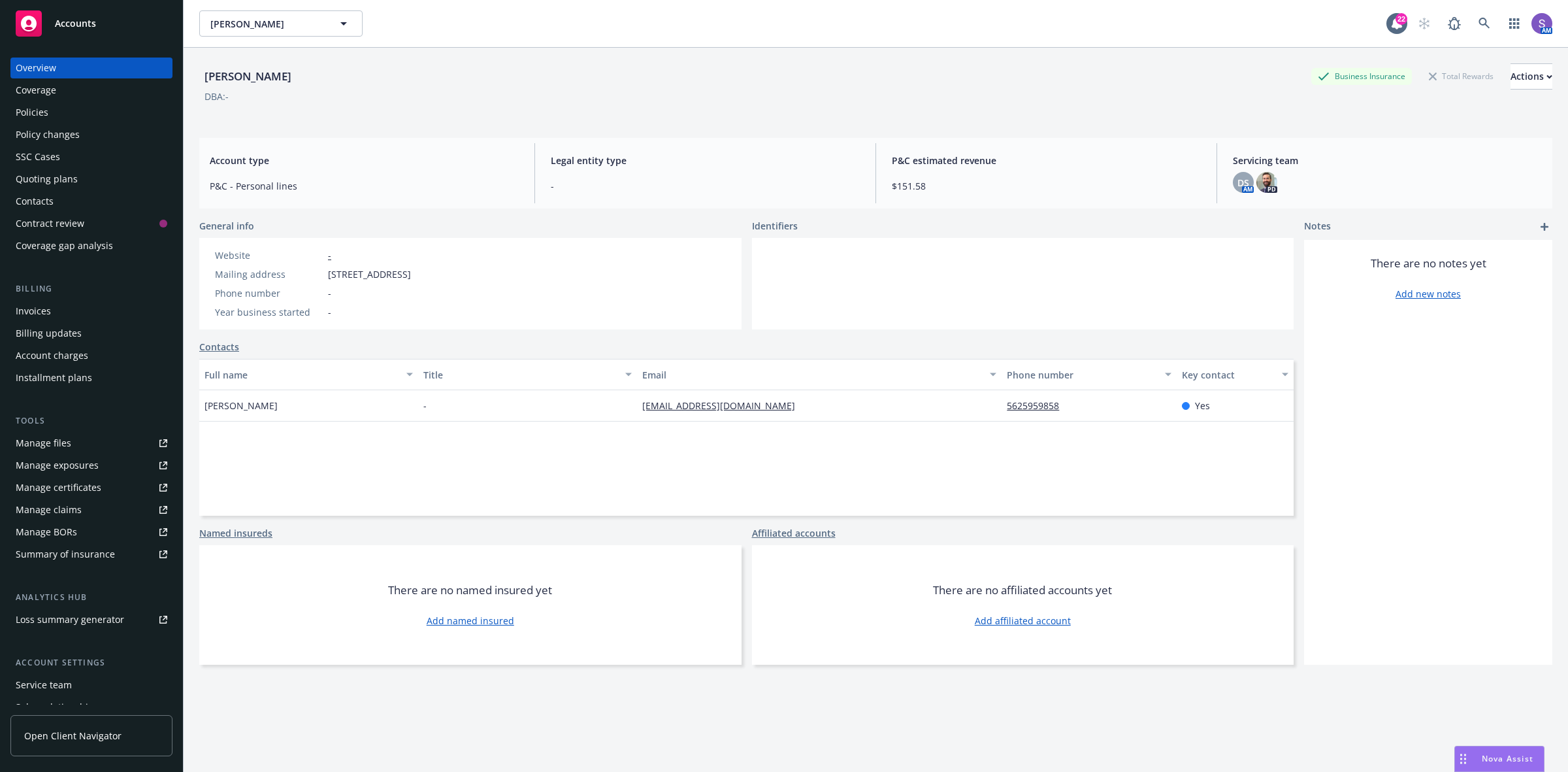
click at [36, 106] on div "Policies" at bounding box center [32, 112] width 33 height 21
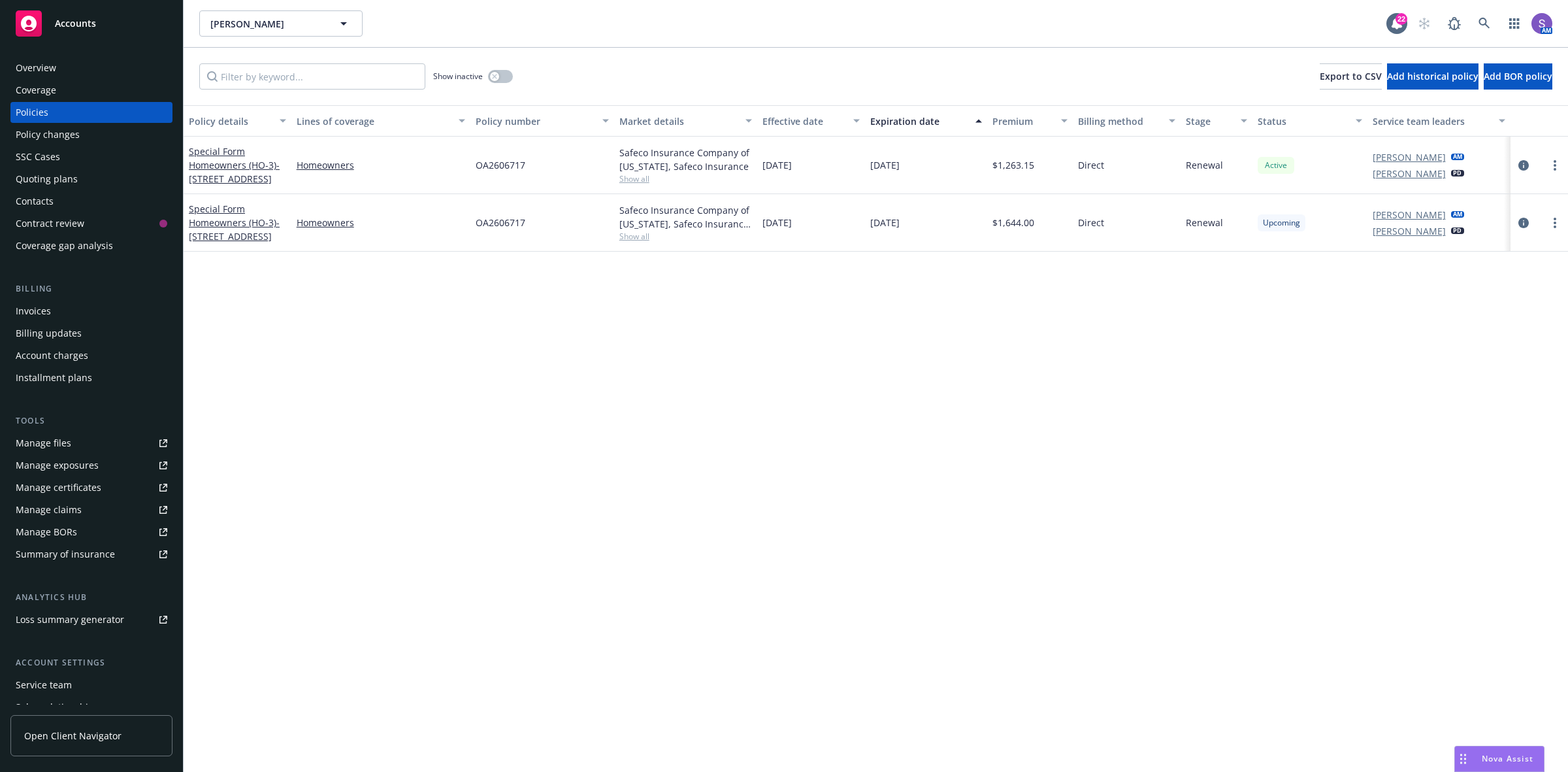
click at [57, 67] on div "Overview" at bounding box center [91, 67] width 151 height 21
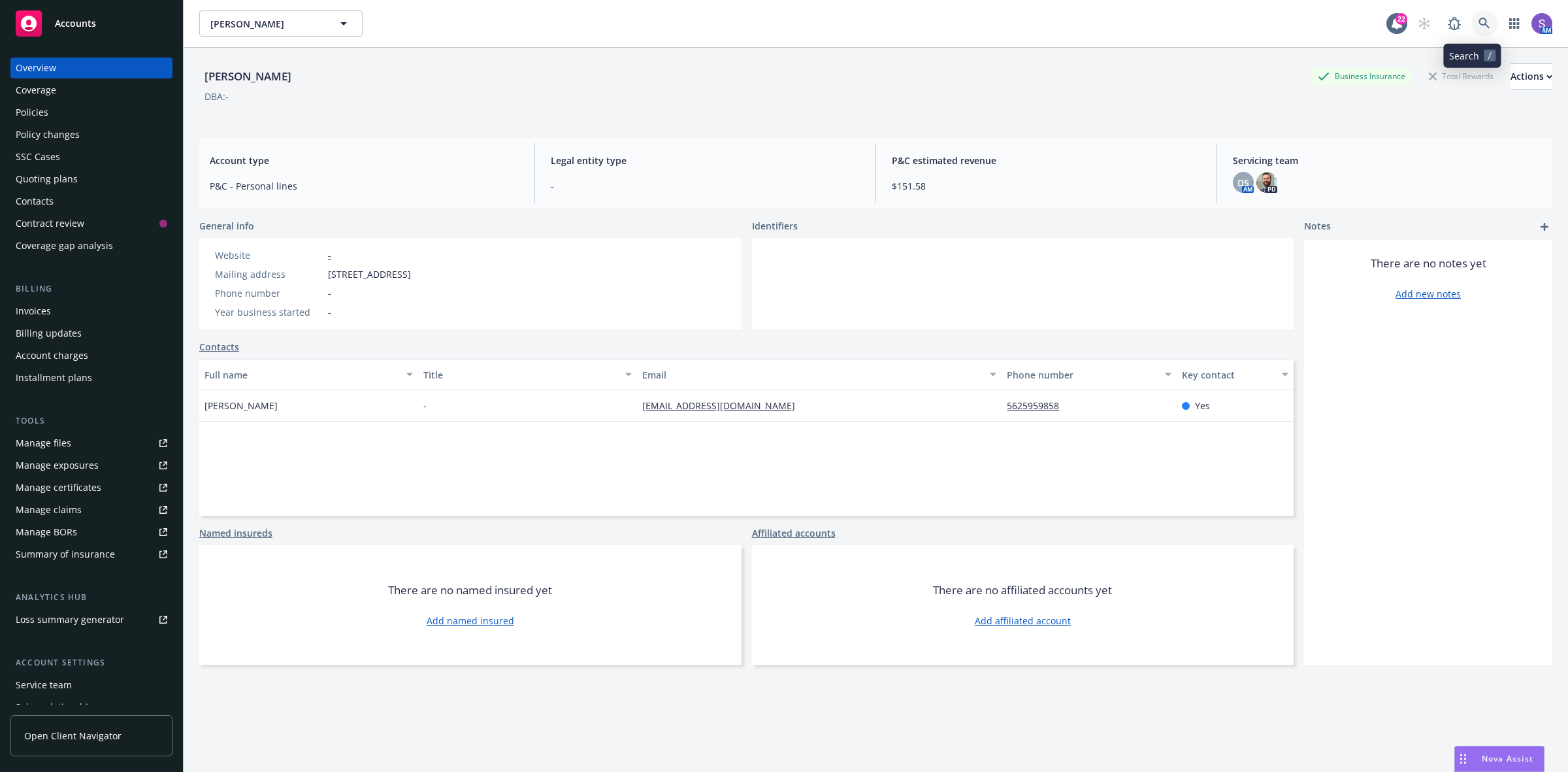
click at [1471, 23] on link at bounding box center [1484, 23] width 26 height 26
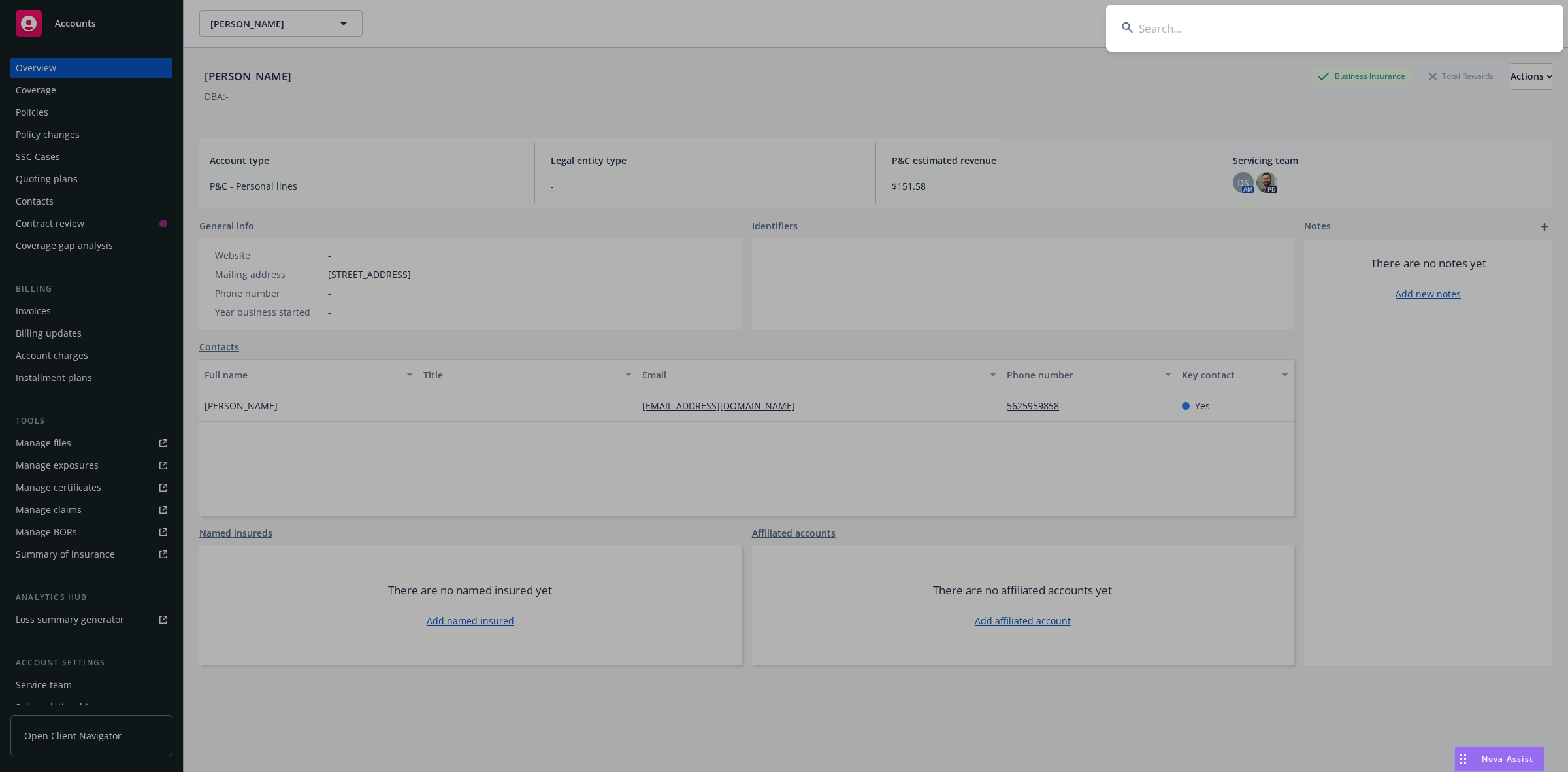
click at [1338, 23] on input at bounding box center [1335, 28] width 458 height 47
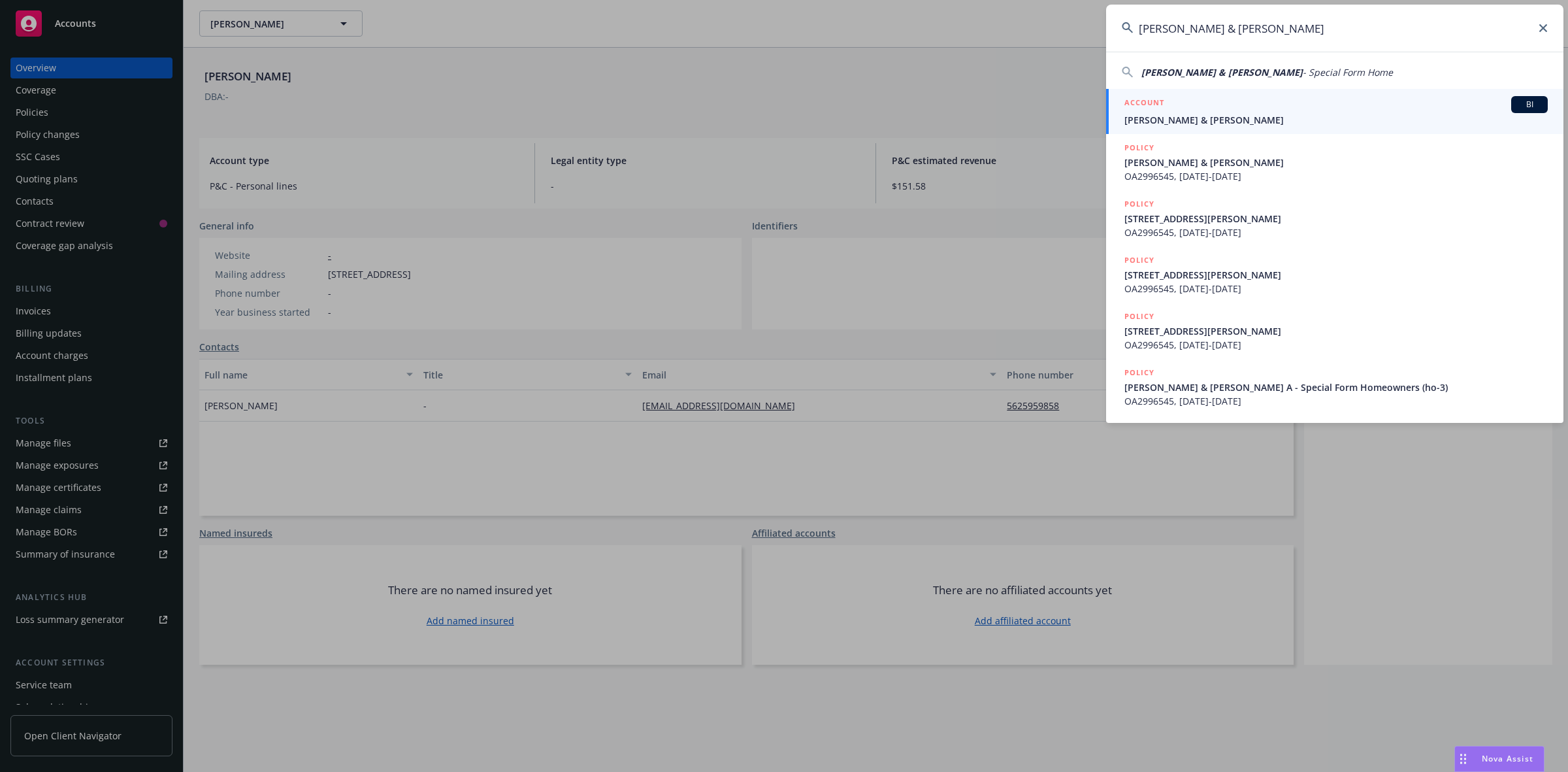
type input "[PERSON_NAME] & [PERSON_NAME]"
click at [1194, 123] on span "[PERSON_NAME] & [PERSON_NAME]" at bounding box center [1336, 119] width 424 height 14
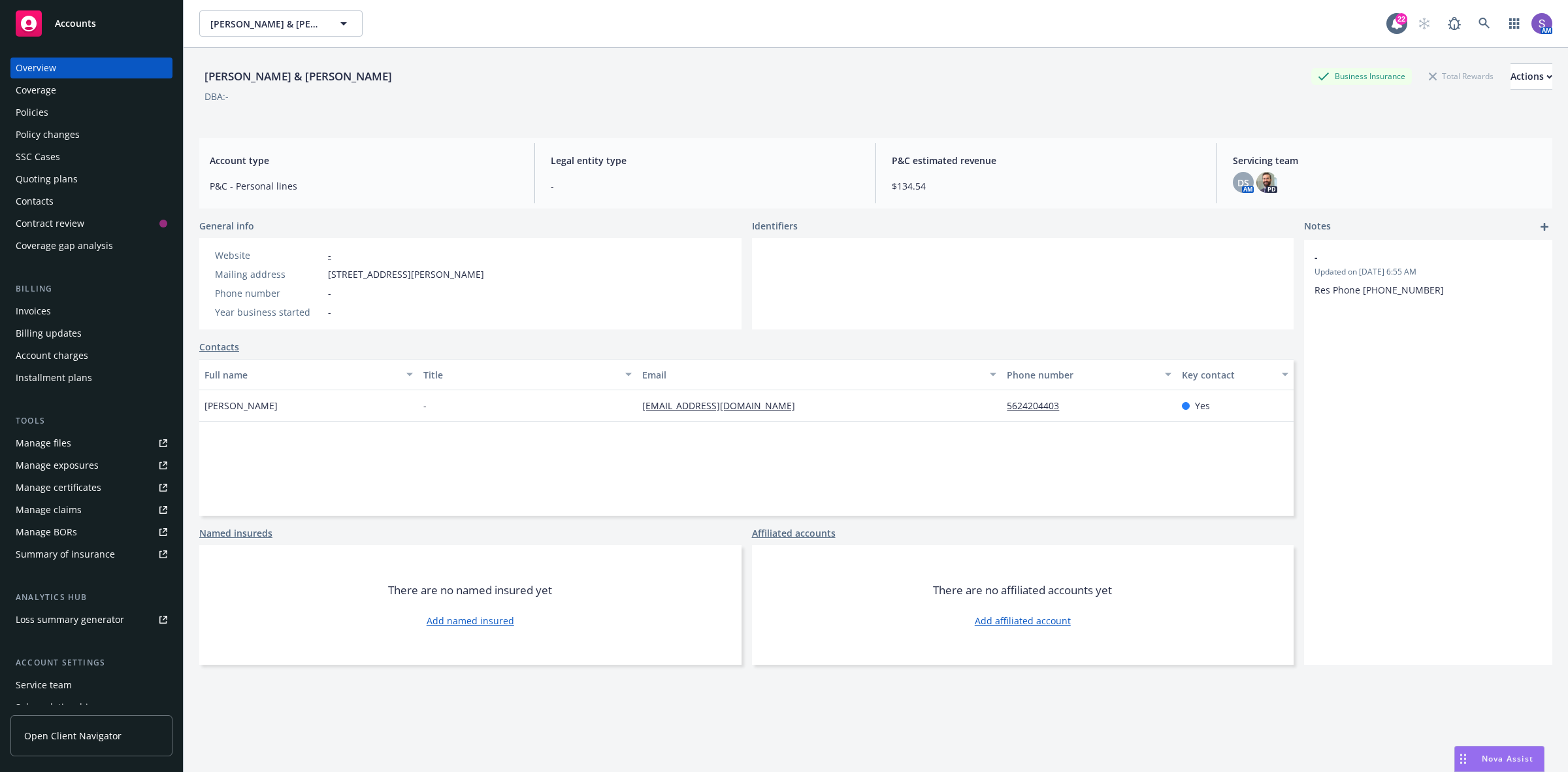
click at [28, 117] on div "Policies" at bounding box center [32, 112] width 33 height 21
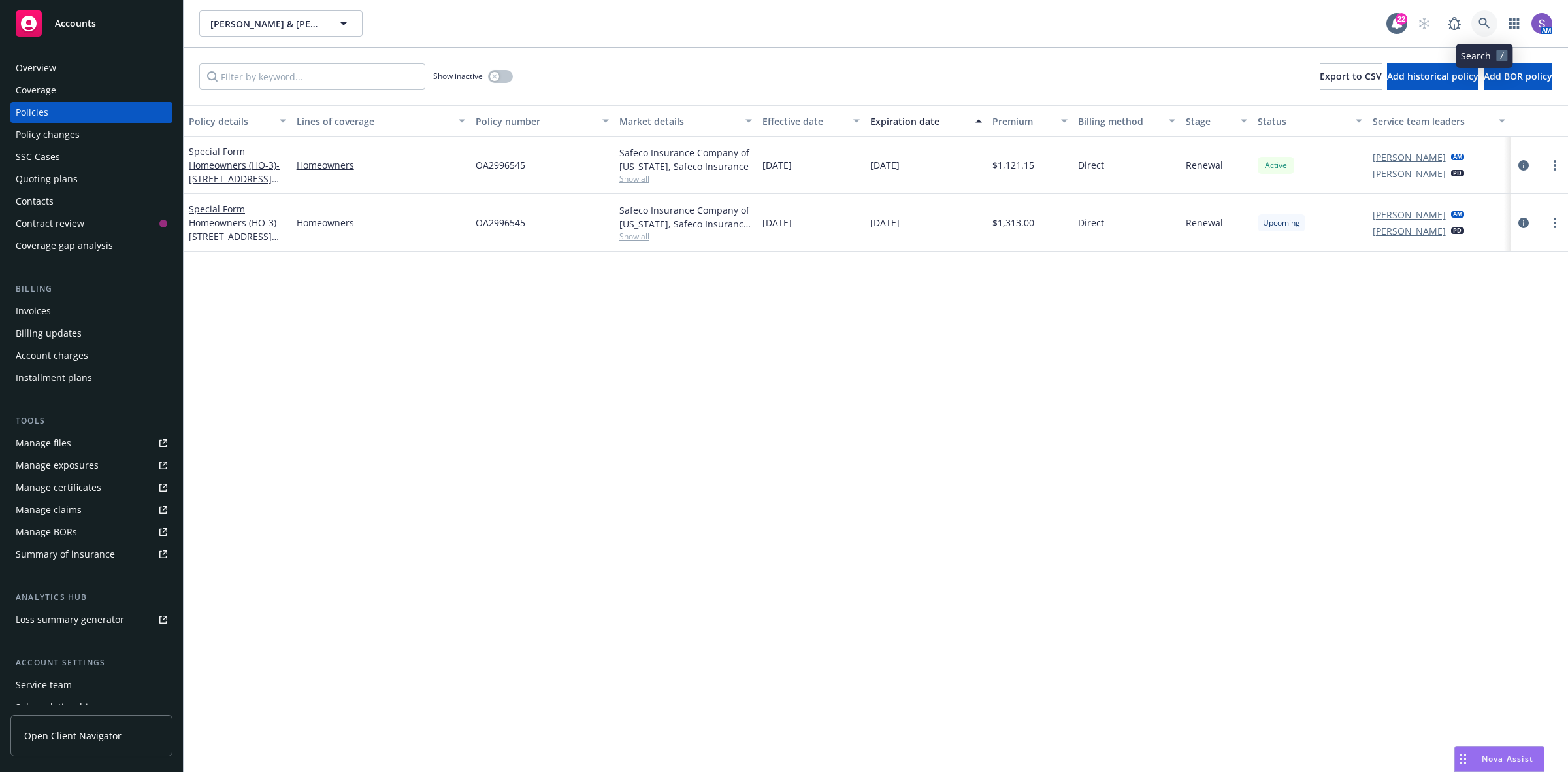
click at [1483, 21] on icon at bounding box center [1485, 23] width 12 height 12
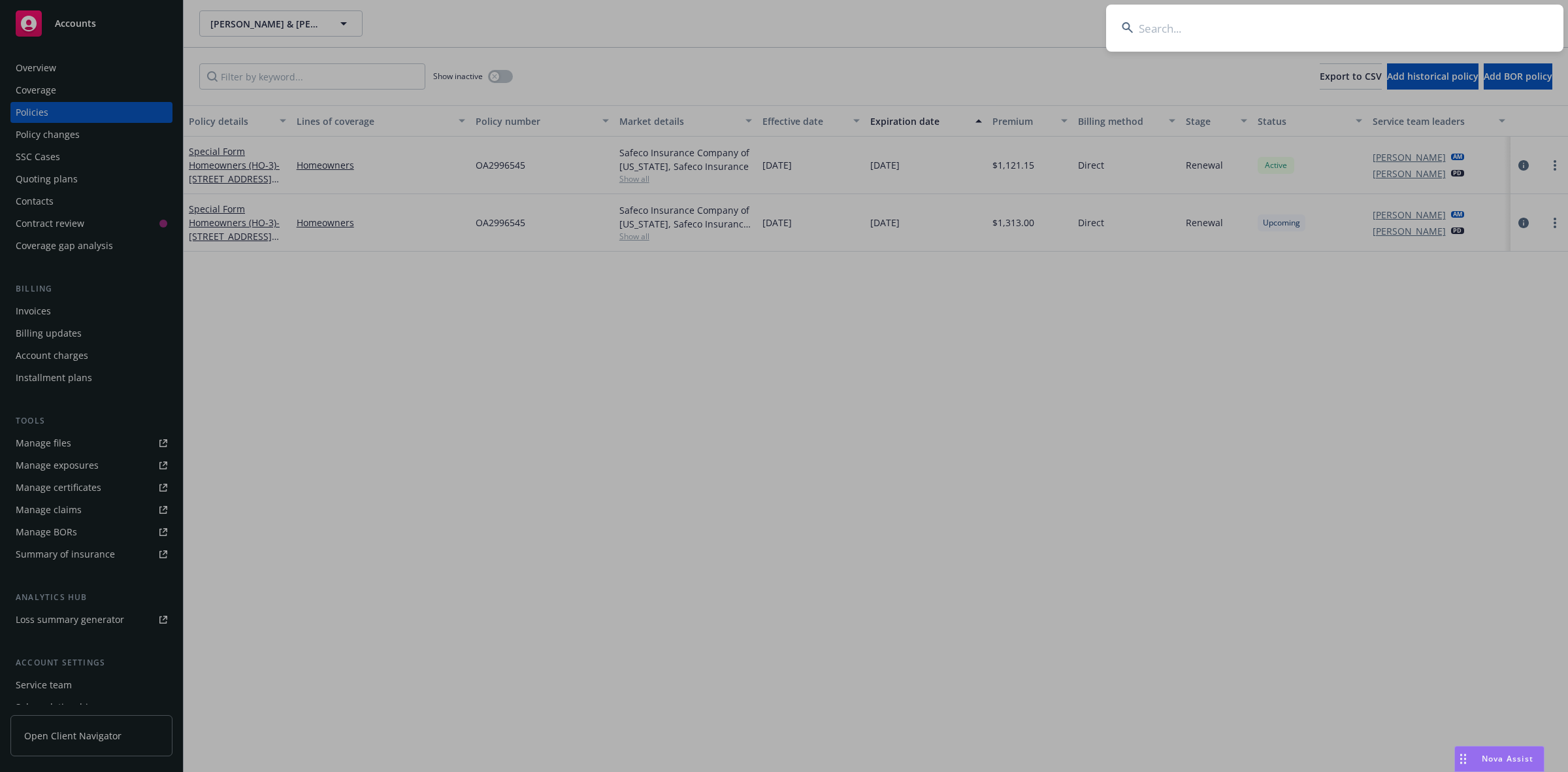
click at [1134, 41] on input at bounding box center [1335, 28] width 458 height 47
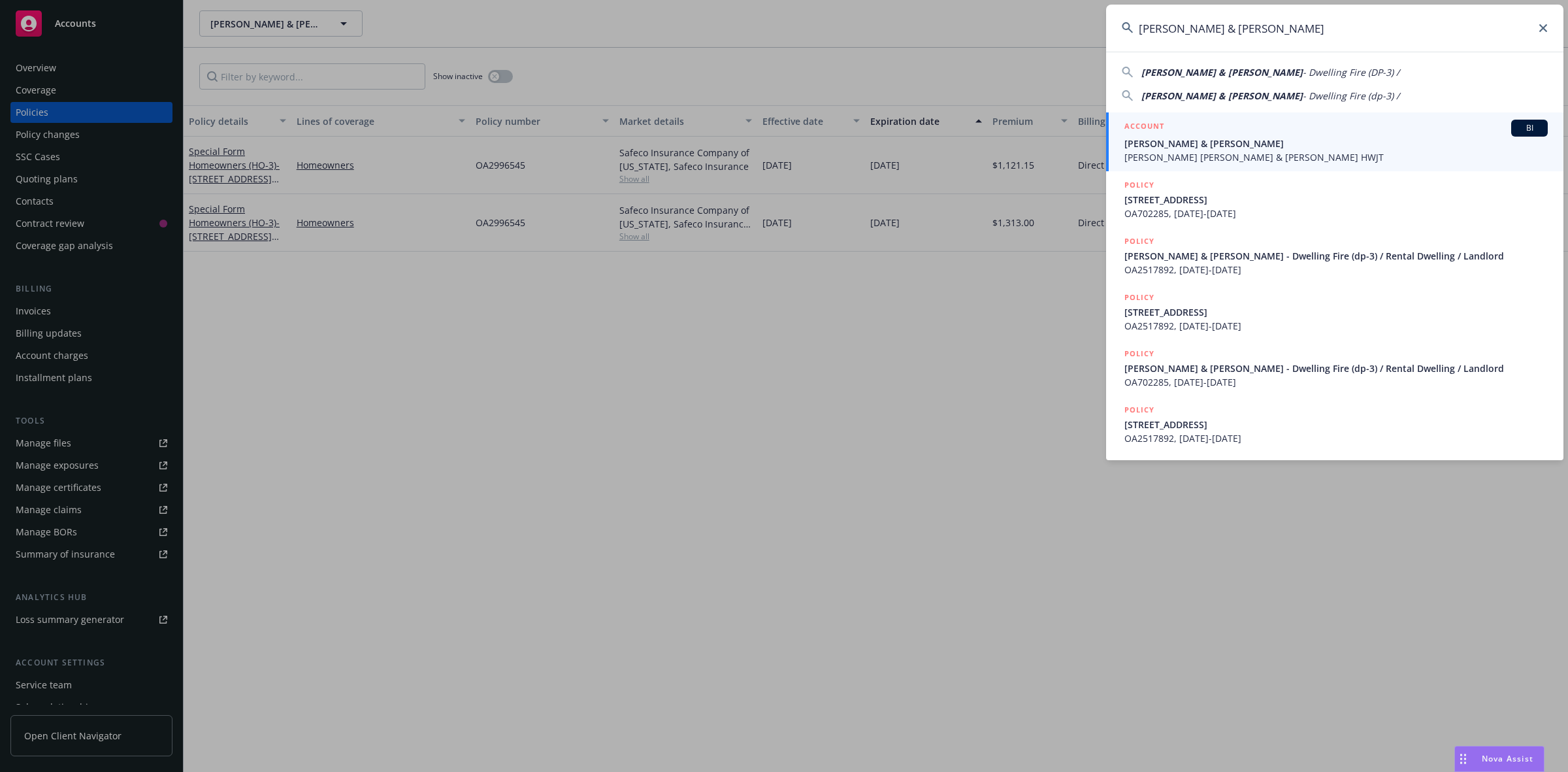
type input "[PERSON_NAME] & [PERSON_NAME]"
click at [1206, 143] on span "[PERSON_NAME] & [PERSON_NAME]" at bounding box center [1336, 143] width 424 height 14
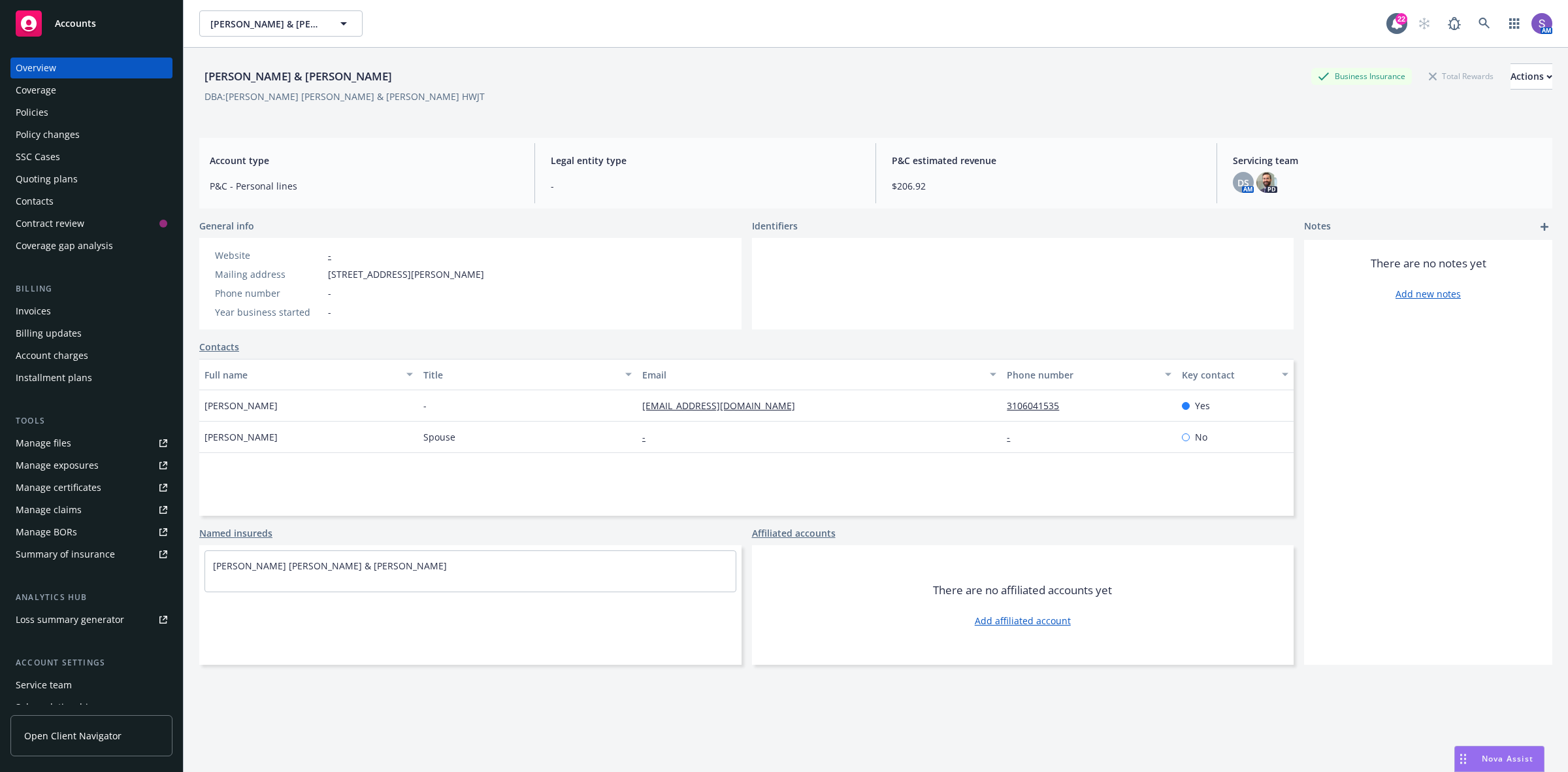
click at [28, 109] on div "Policies" at bounding box center [32, 112] width 33 height 21
